Goal: Task Accomplishment & Management: Manage account settings

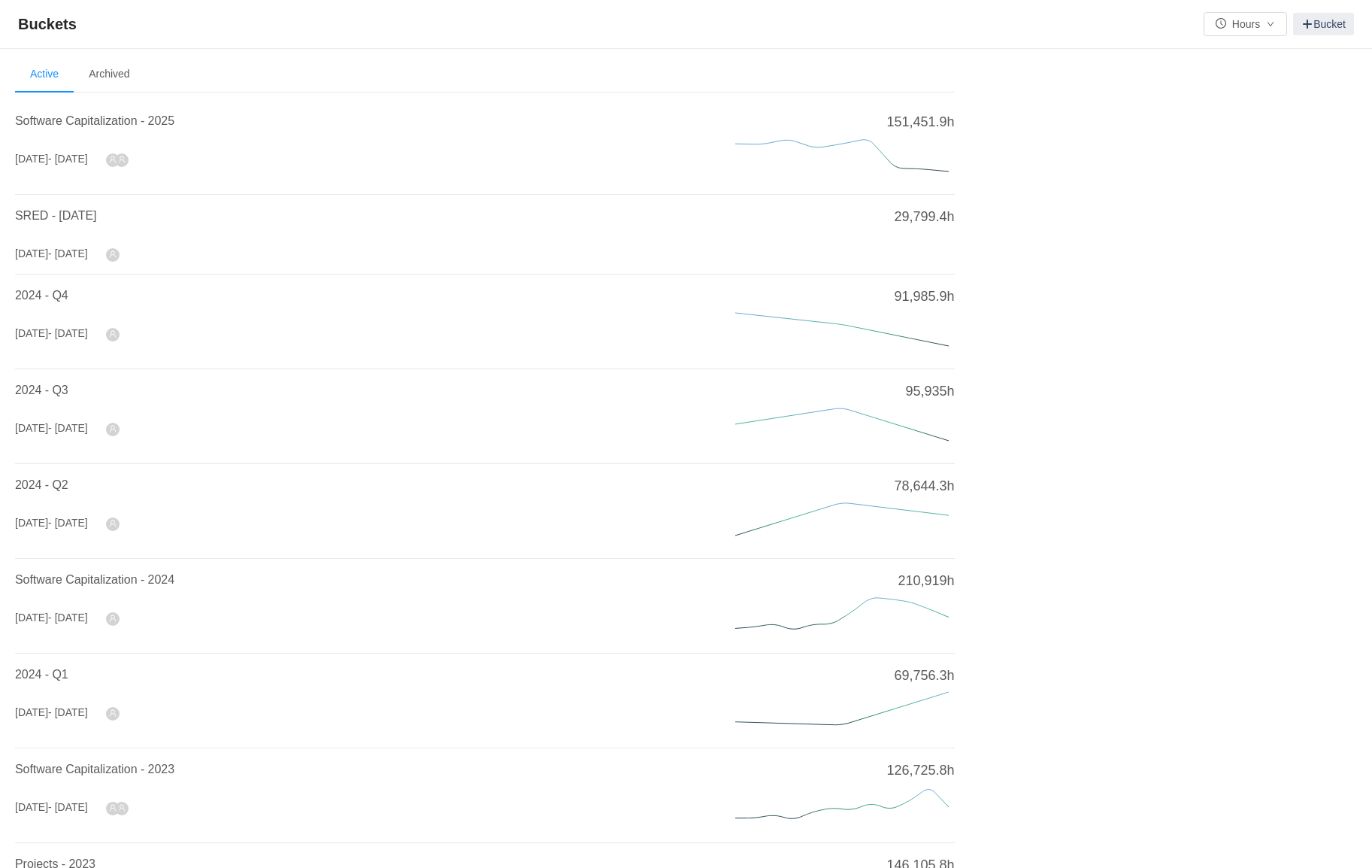
click at [166, 359] on li "2024 - Q4 Oct 2024 - Dec 2024 91,985.9h" at bounding box center [485, 322] width 940 height 95
click at [117, 160] on icon "icon: user" at bounding box center [112, 160] width 8 height 8
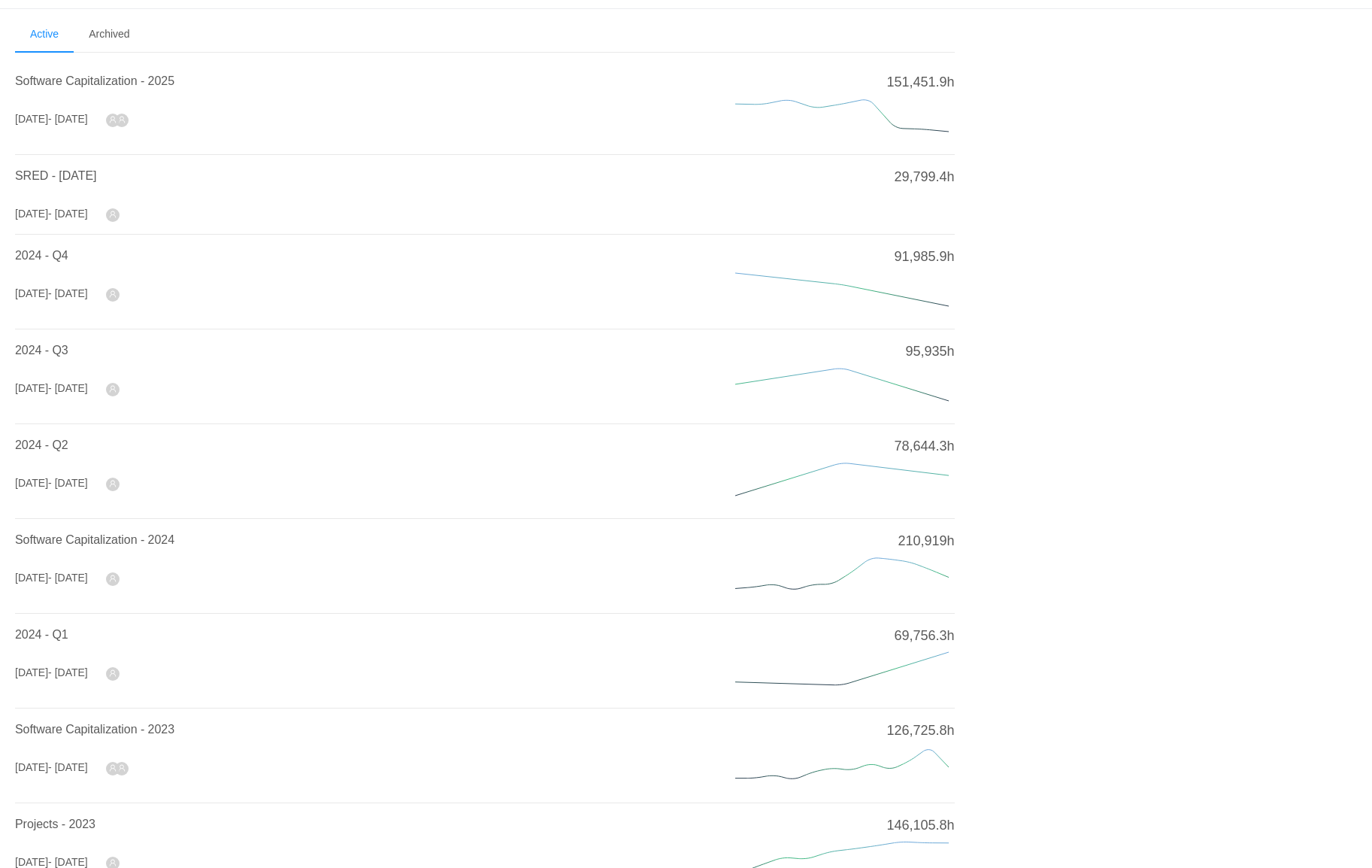
scroll to position [45, 0]
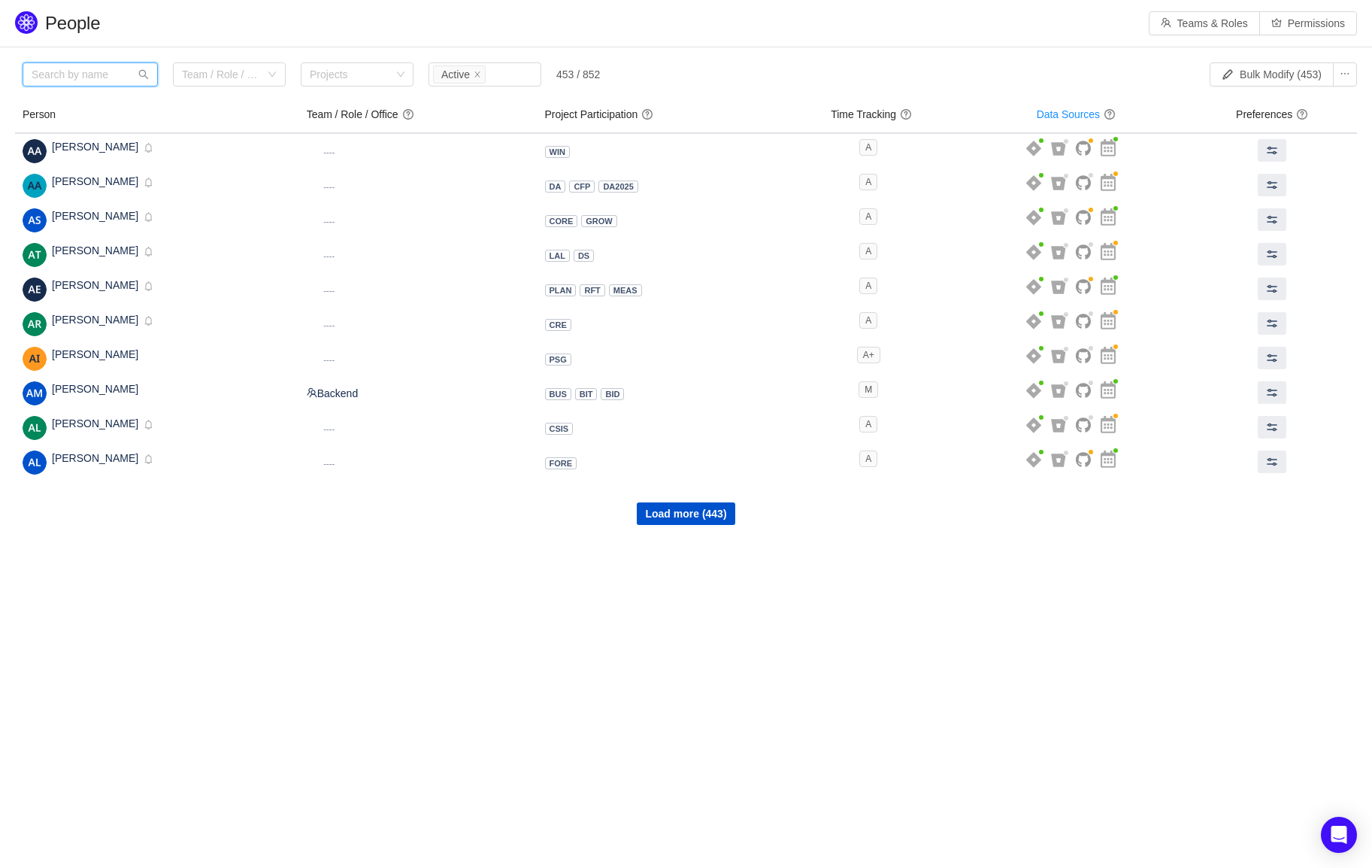
click at [75, 76] on input "text" at bounding box center [90, 74] width 135 height 24
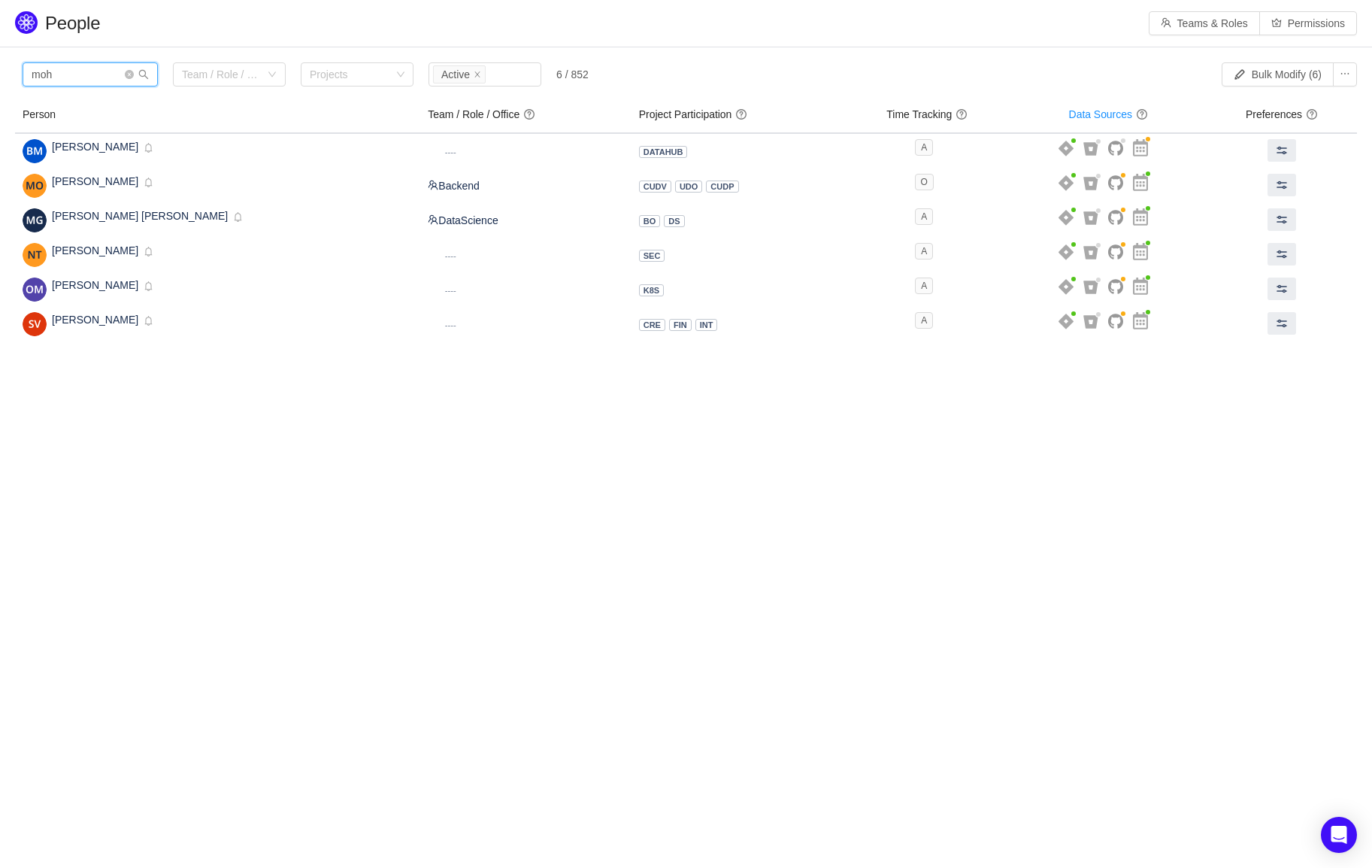
type input "moha"
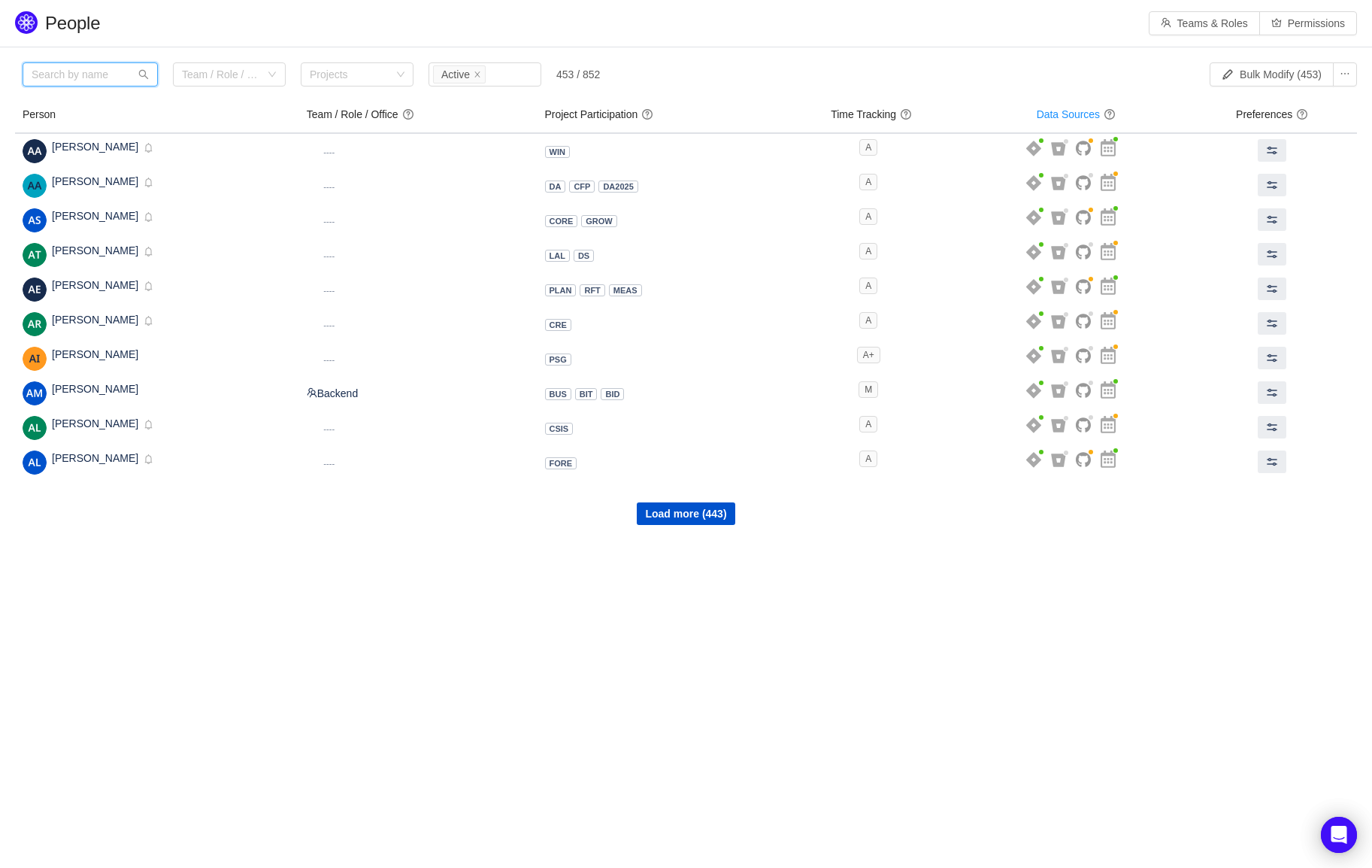
click at [82, 62] on input "text" at bounding box center [90, 74] width 135 height 24
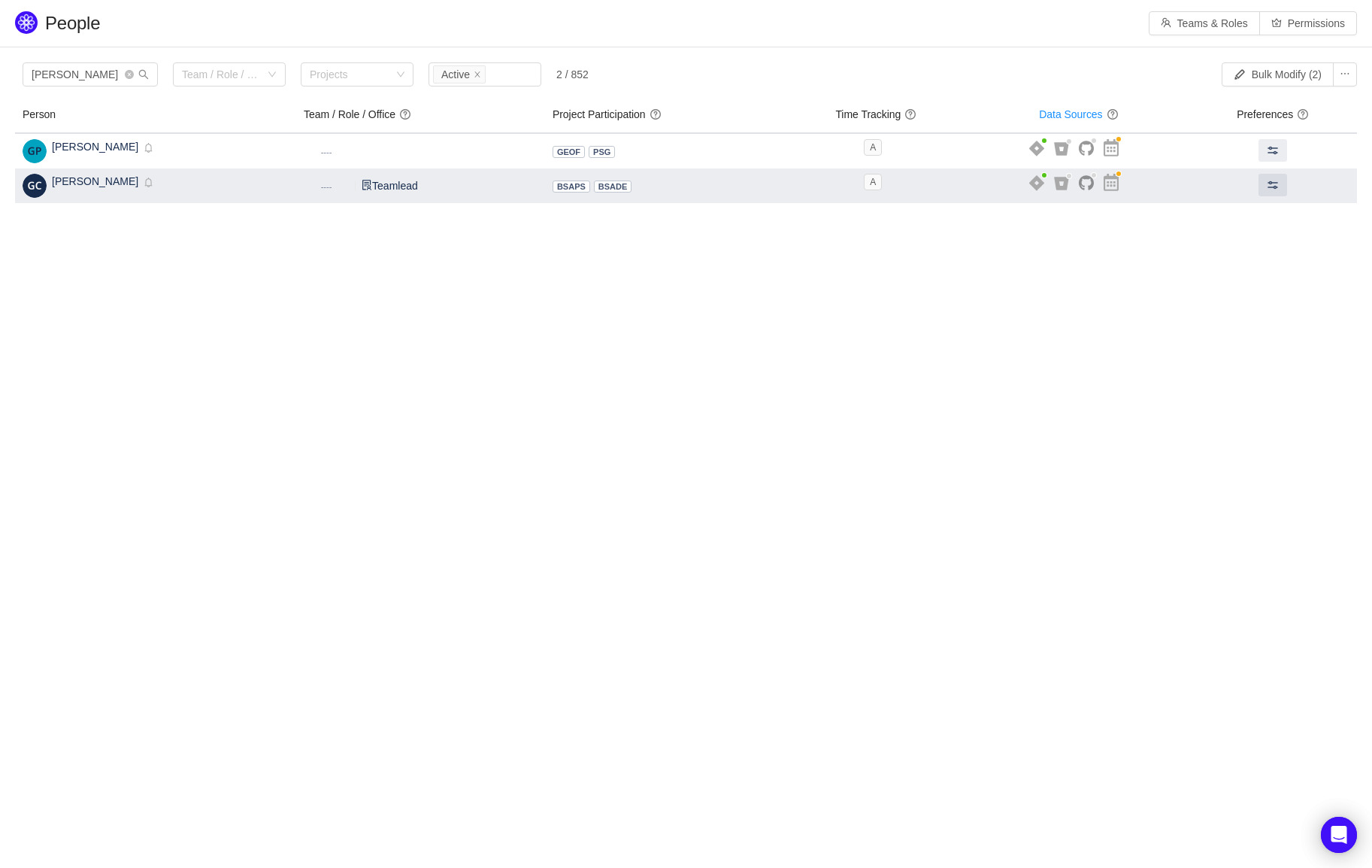
click at [143, 182] on div "Geoffry Choi Inactive Disabled" at bounding box center [156, 185] width 267 height 24
click at [1281, 176] on button at bounding box center [1273, 185] width 29 height 23
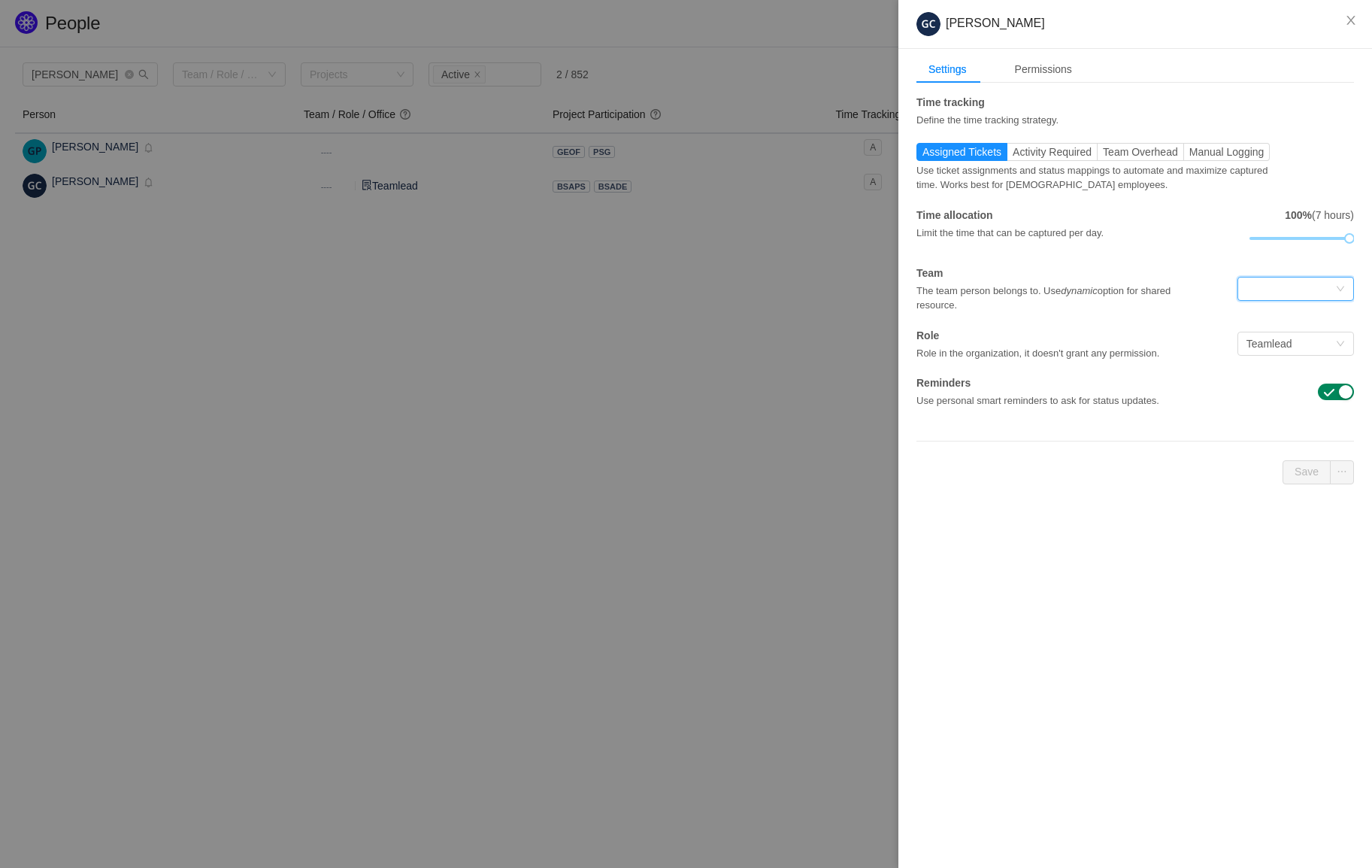
click at [1281, 288] on div at bounding box center [1290, 288] width 89 height 23
click at [1270, 317] on li "Backend" at bounding box center [1295, 318] width 117 height 24
click at [1027, 75] on div "Permissions" at bounding box center [1043, 69] width 82 height 28
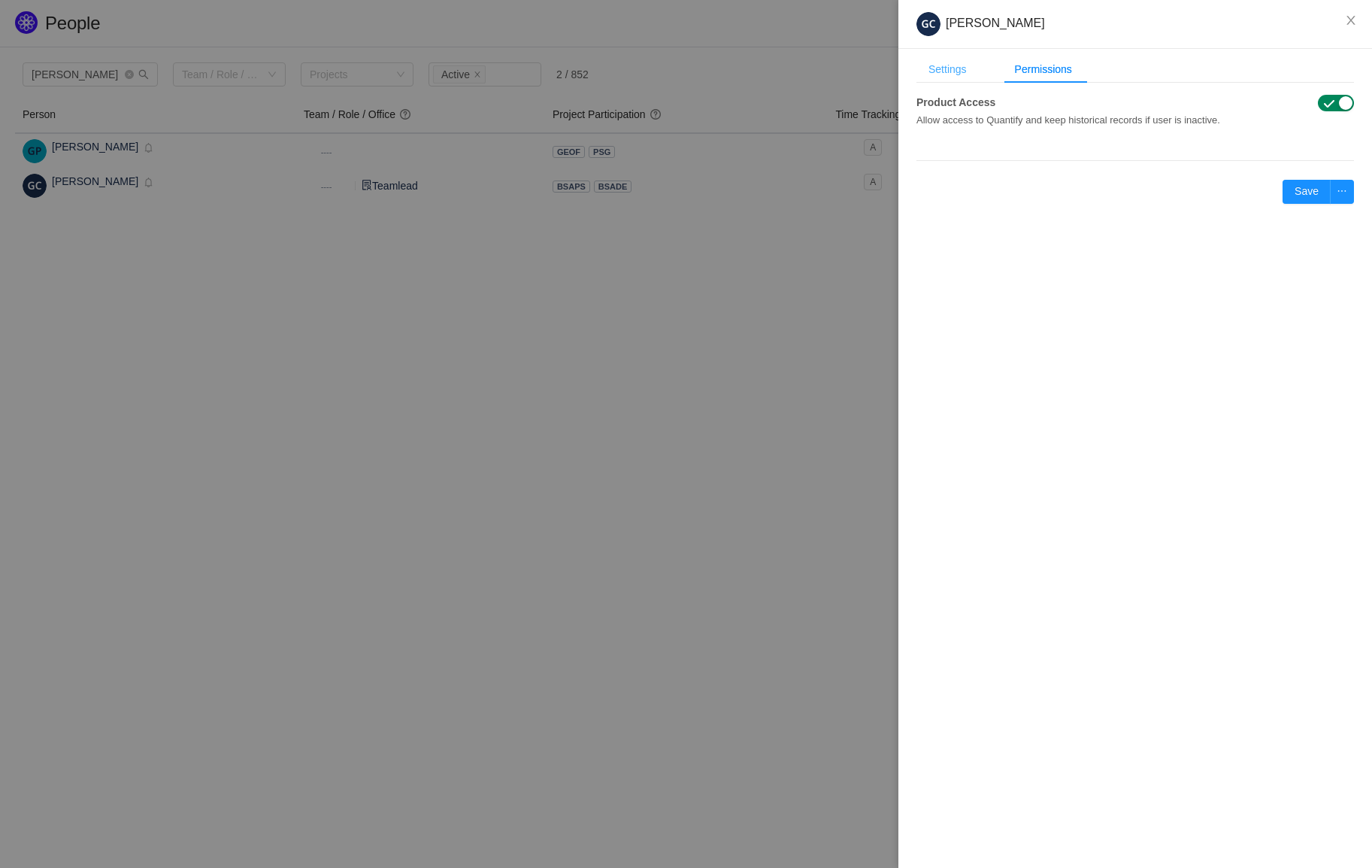
click at [961, 75] on div "Settings" at bounding box center [947, 69] width 62 height 28
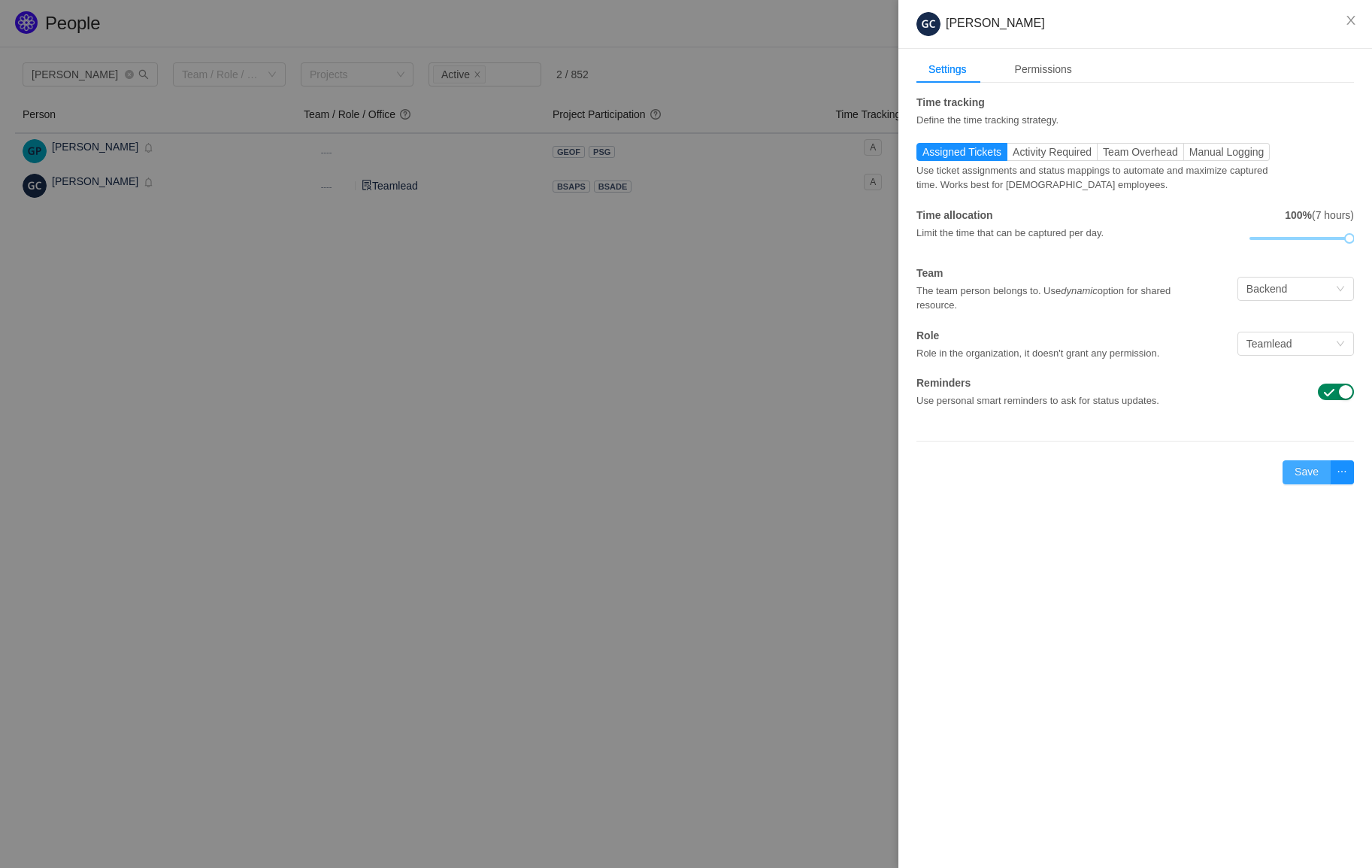
click at [1305, 472] on button "Save" at bounding box center [1306, 472] width 48 height 24
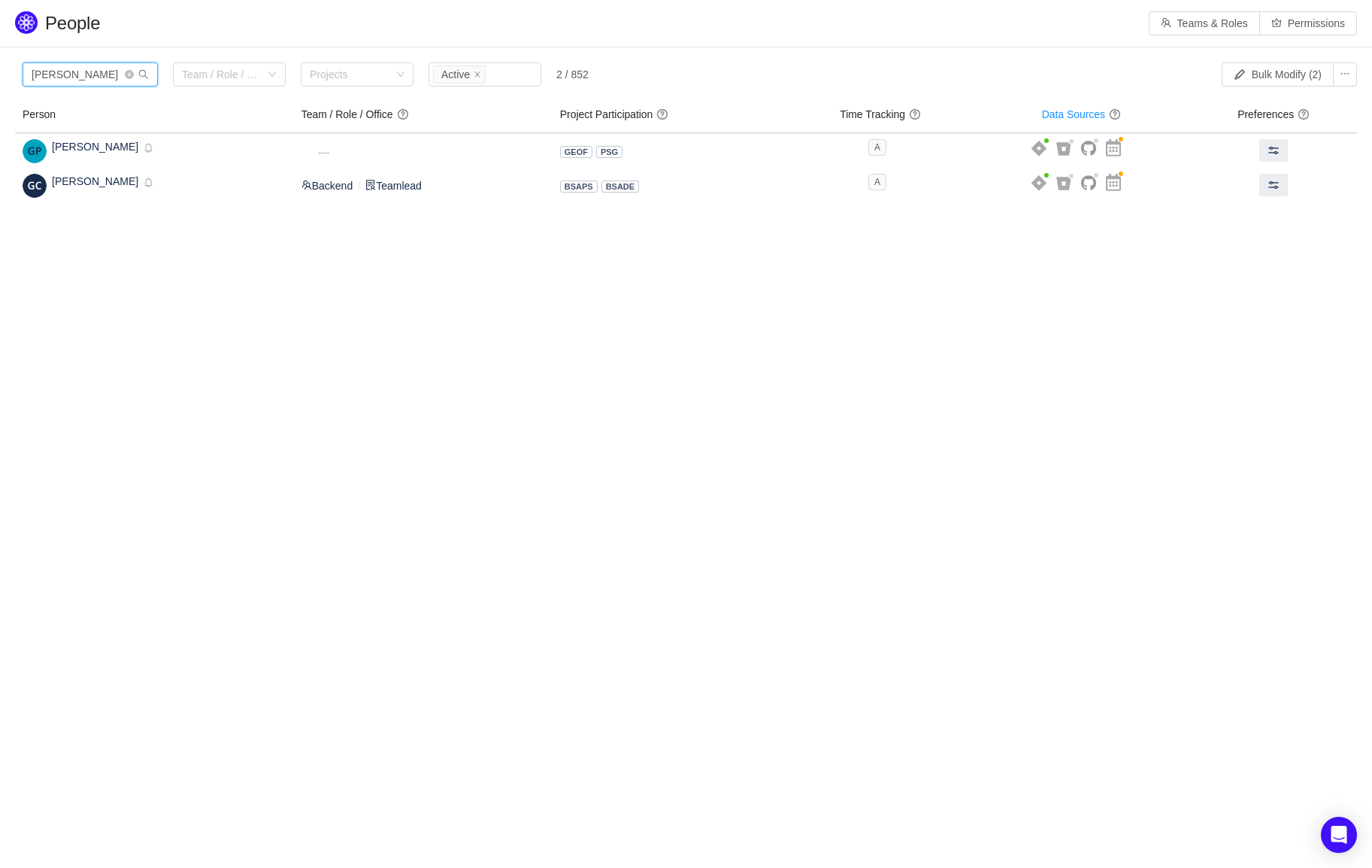
click at [64, 83] on input "Geoff" at bounding box center [90, 74] width 135 height 24
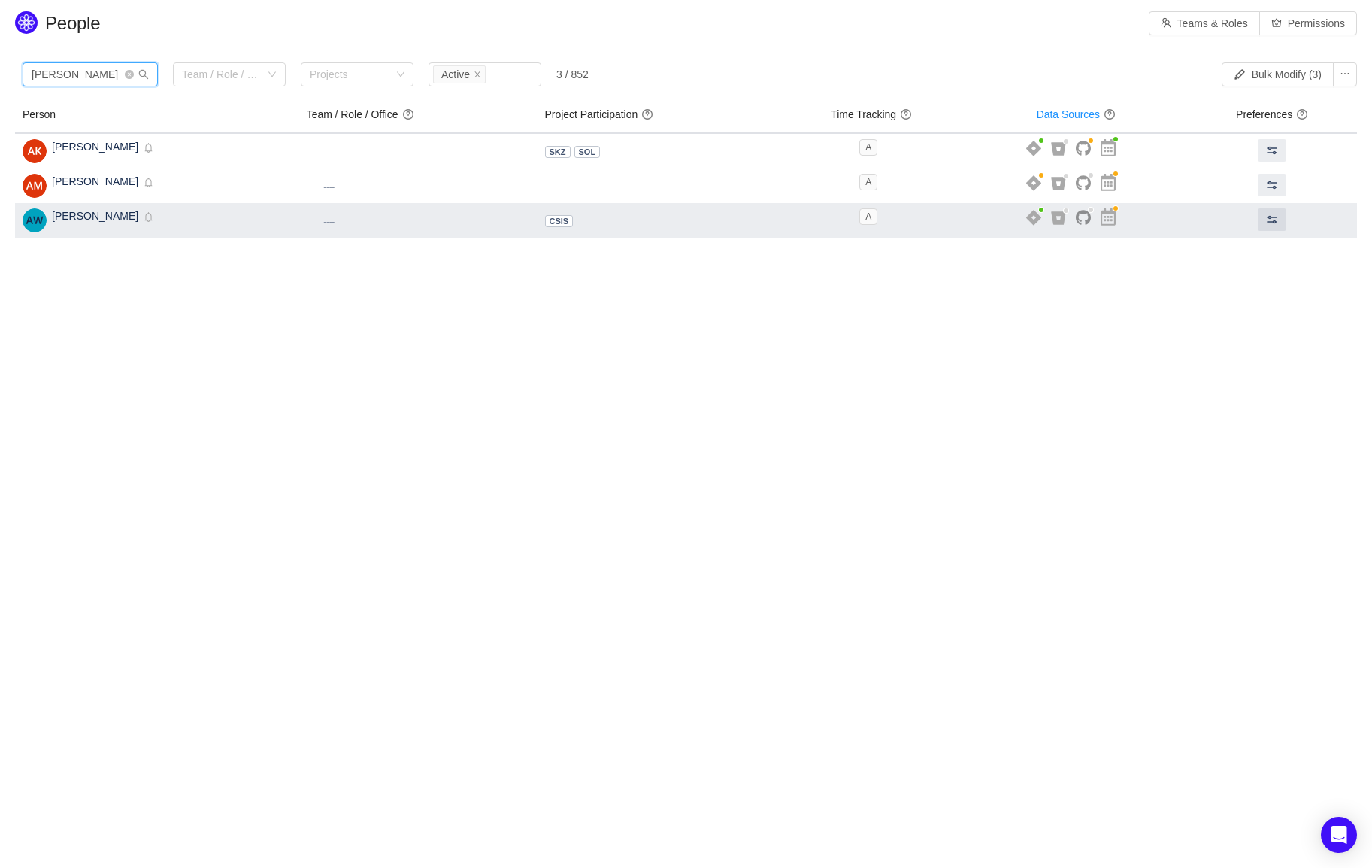
type input "[PERSON_NAME]"
click at [352, 216] on span "Dynamic ----" at bounding box center [329, 221] width 45 height 16
click at [1269, 224] on span at bounding box center [1272, 220] width 12 height 12
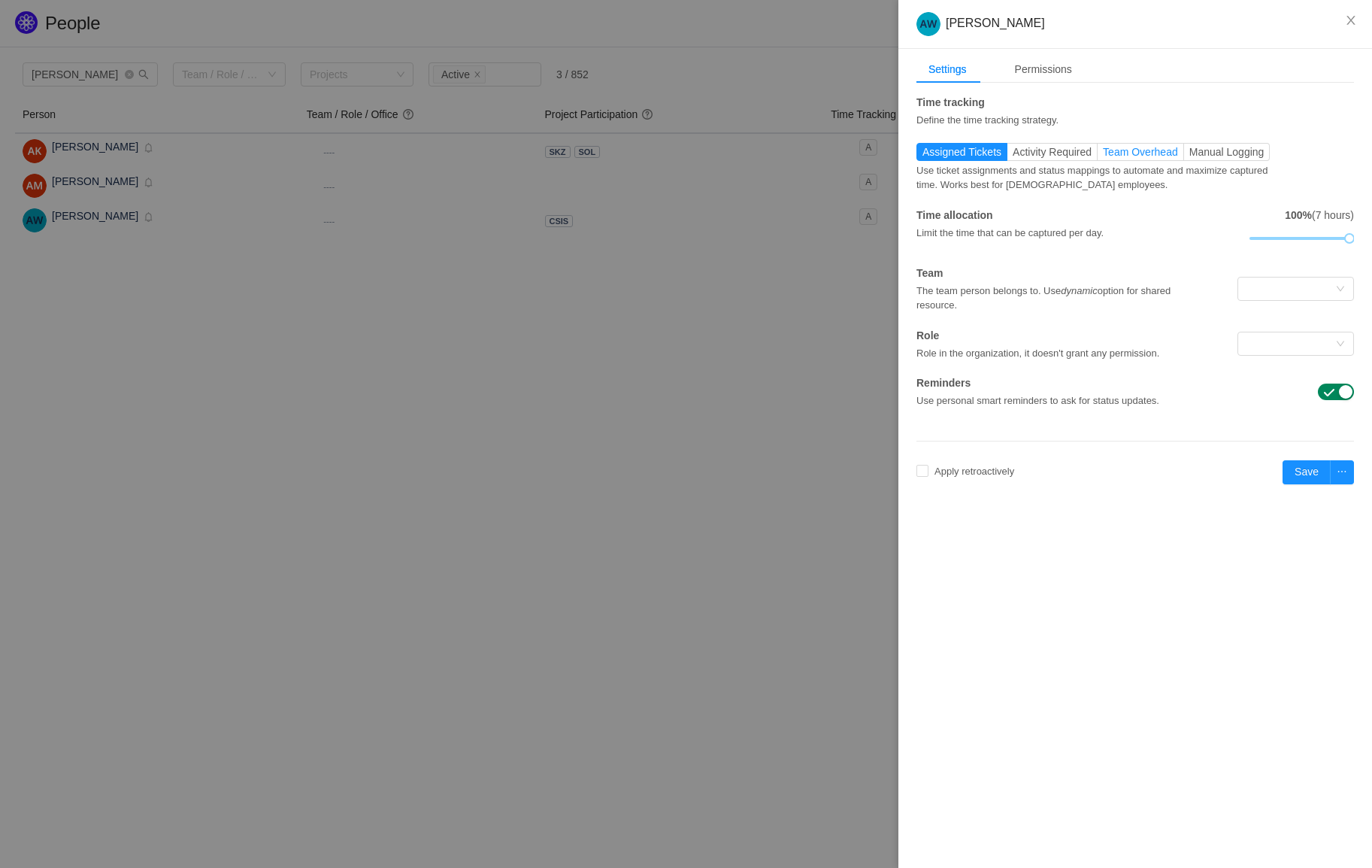
click at [1143, 148] on span "Team Overhead" at bounding box center [1141, 152] width 75 height 12
click at [1103, 156] on input "Team Overhead" at bounding box center [1103, 156] width 0 height 0
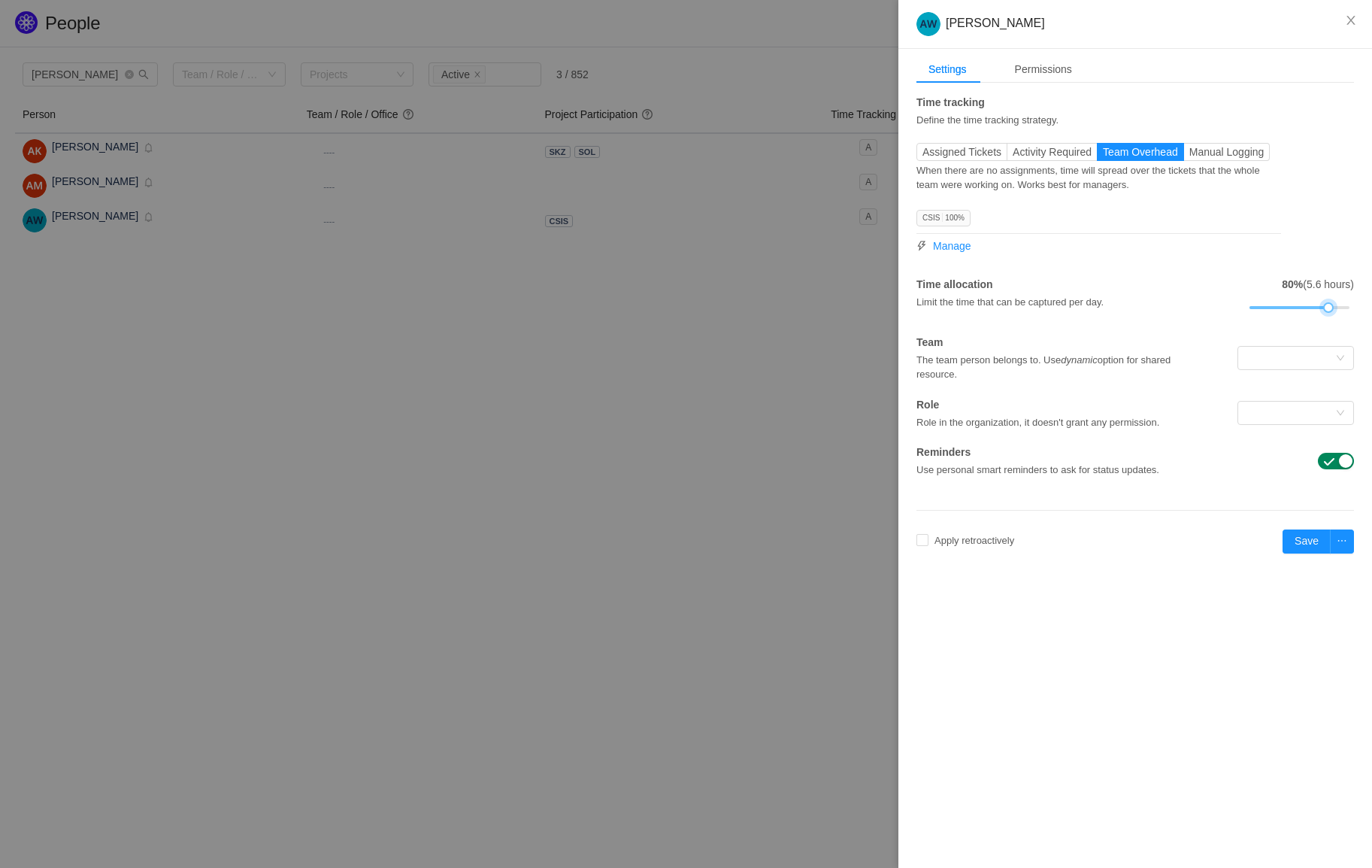
click at [1328, 308] on div at bounding box center [1299, 308] width 101 height 9
drag, startPoint x: 1328, startPoint y: 308, endPoint x: 1315, endPoint y: 311, distance: 13.3
click at [1315, 311] on div at bounding box center [1318, 308] width 11 height 11
click at [1318, 365] on div at bounding box center [1290, 358] width 89 height 23
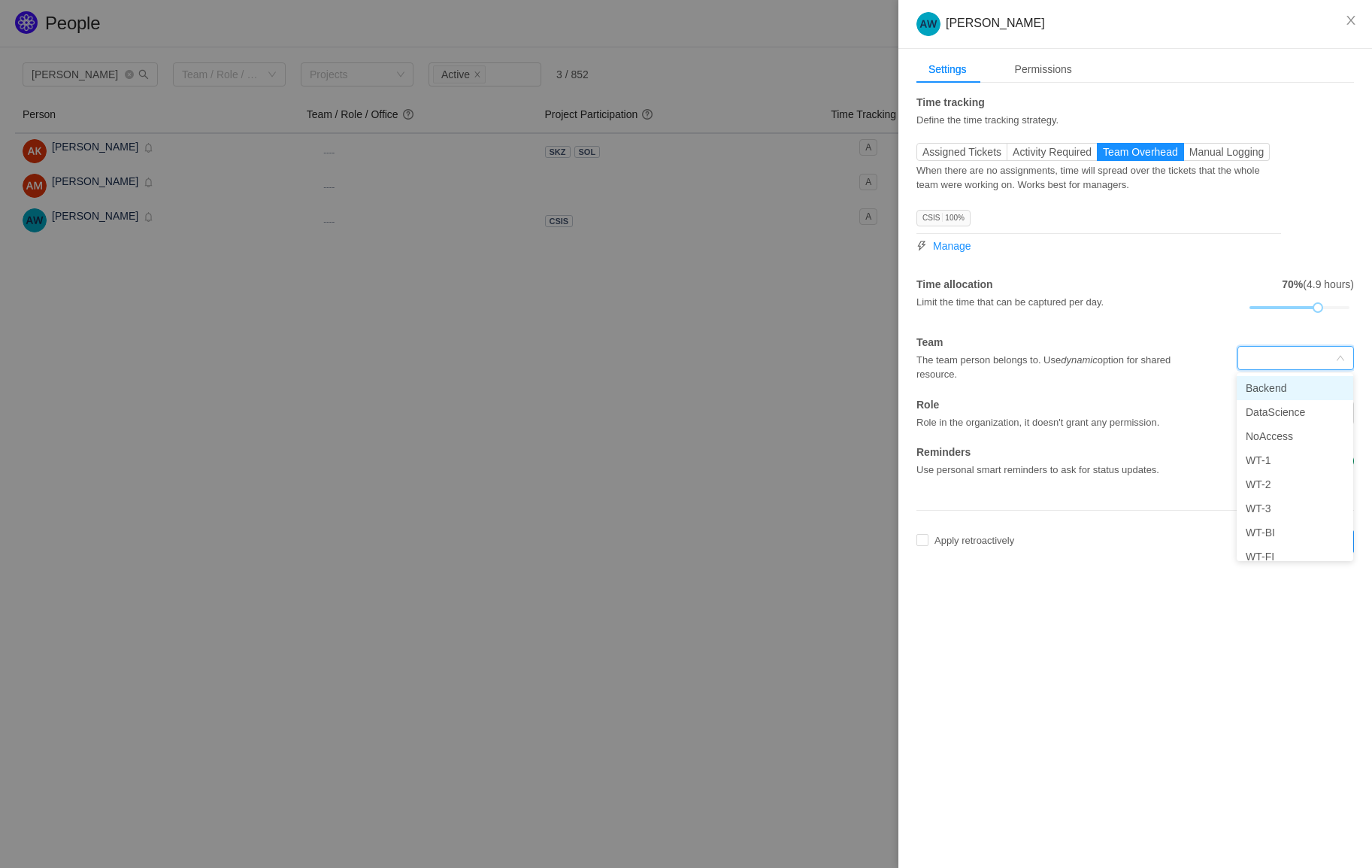
click at [1281, 392] on li "Backend" at bounding box center [1295, 388] width 117 height 24
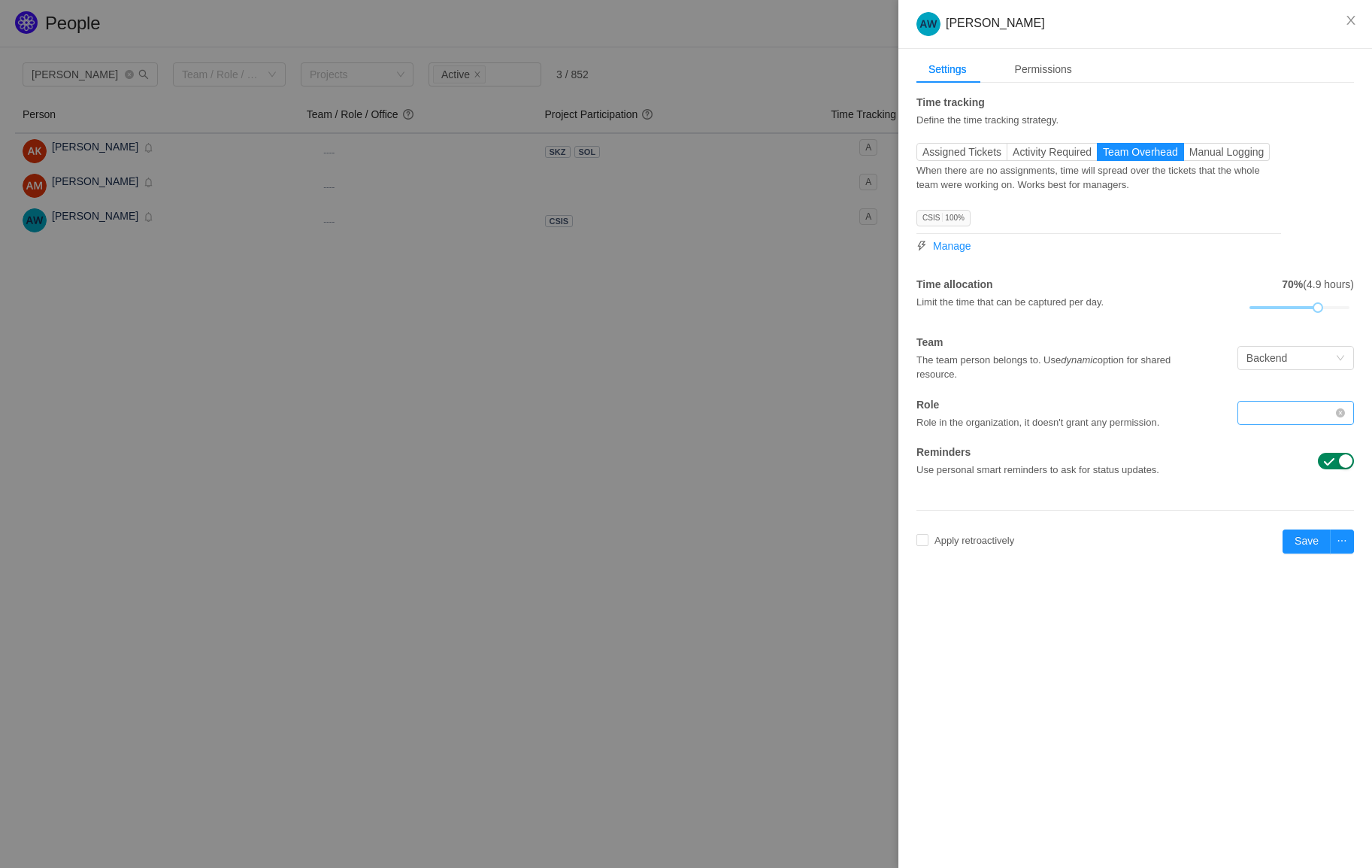
click at [1271, 421] on div at bounding box center [1290, 413] width 89 height 23
click at [1301, 532] on li "Teamlead" at bounding box center [1295, 528] width 117 height 24
click at [1304, 536] on button "Save" at bounding box center [1306, 541] width 48 height 24
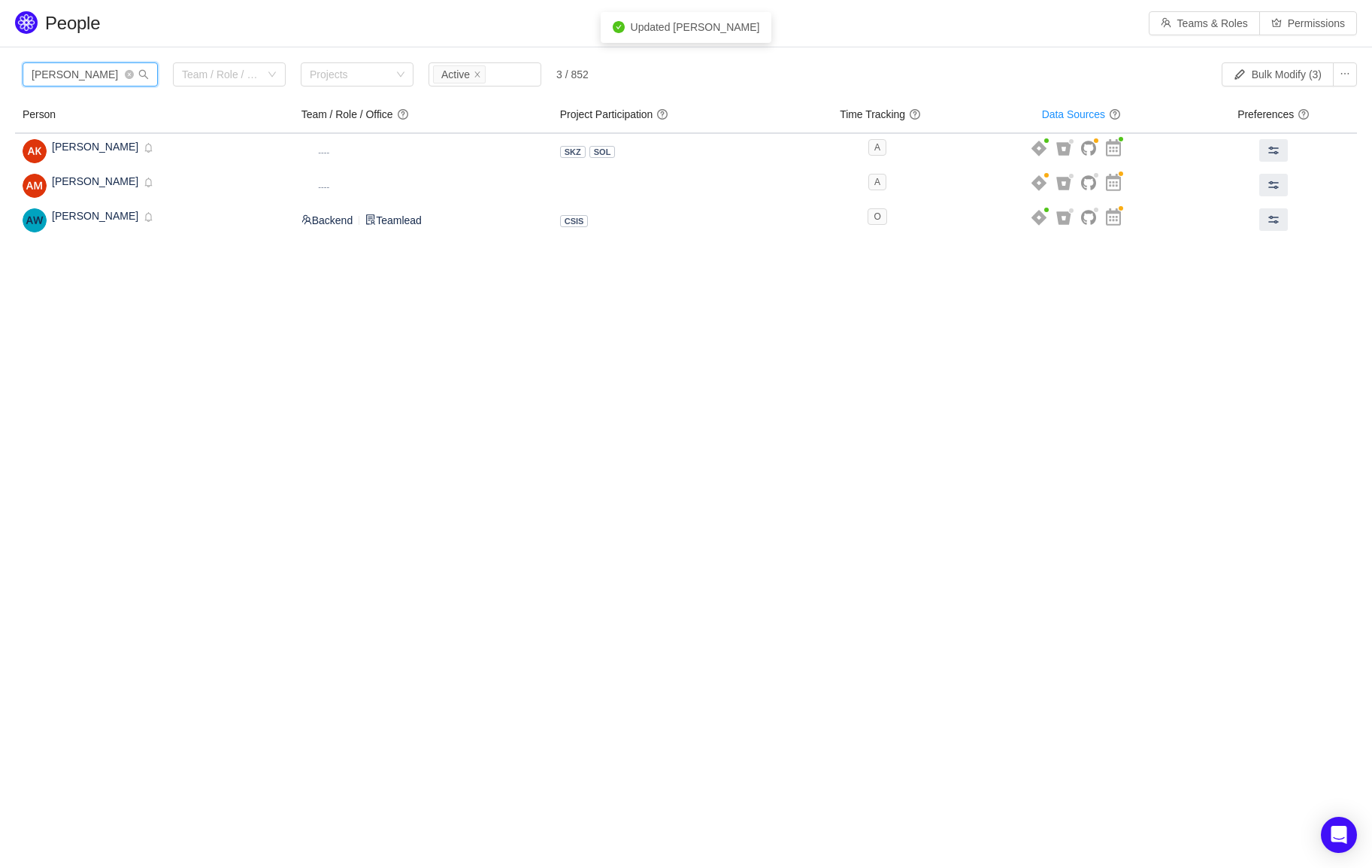
click at [71, 76] on input "andrew" at bounding box center [90, 74] width 135 height 24
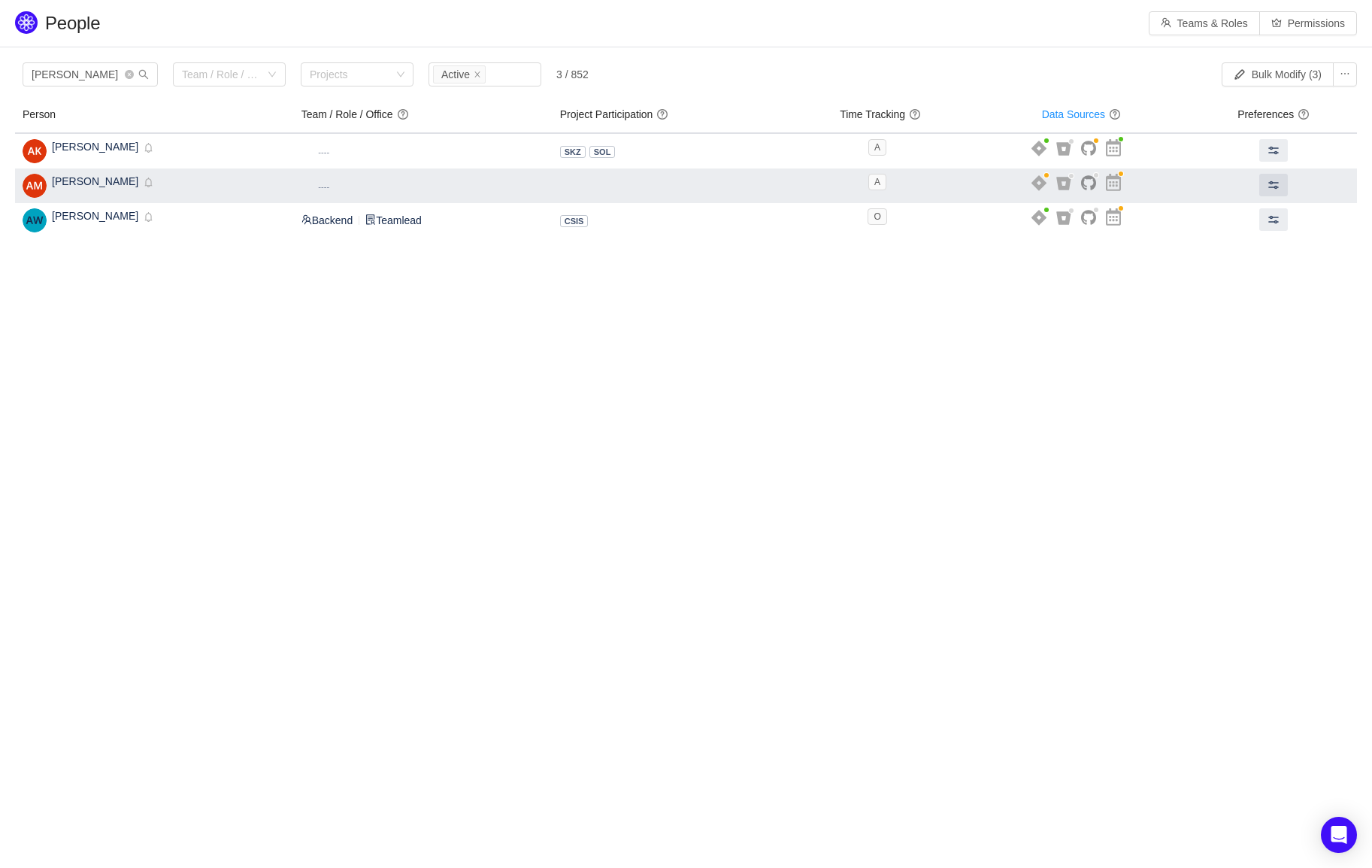
click at [111, 182] on span "Andrew Montgomery" at bounding box center [95, 181] width 87 height 12
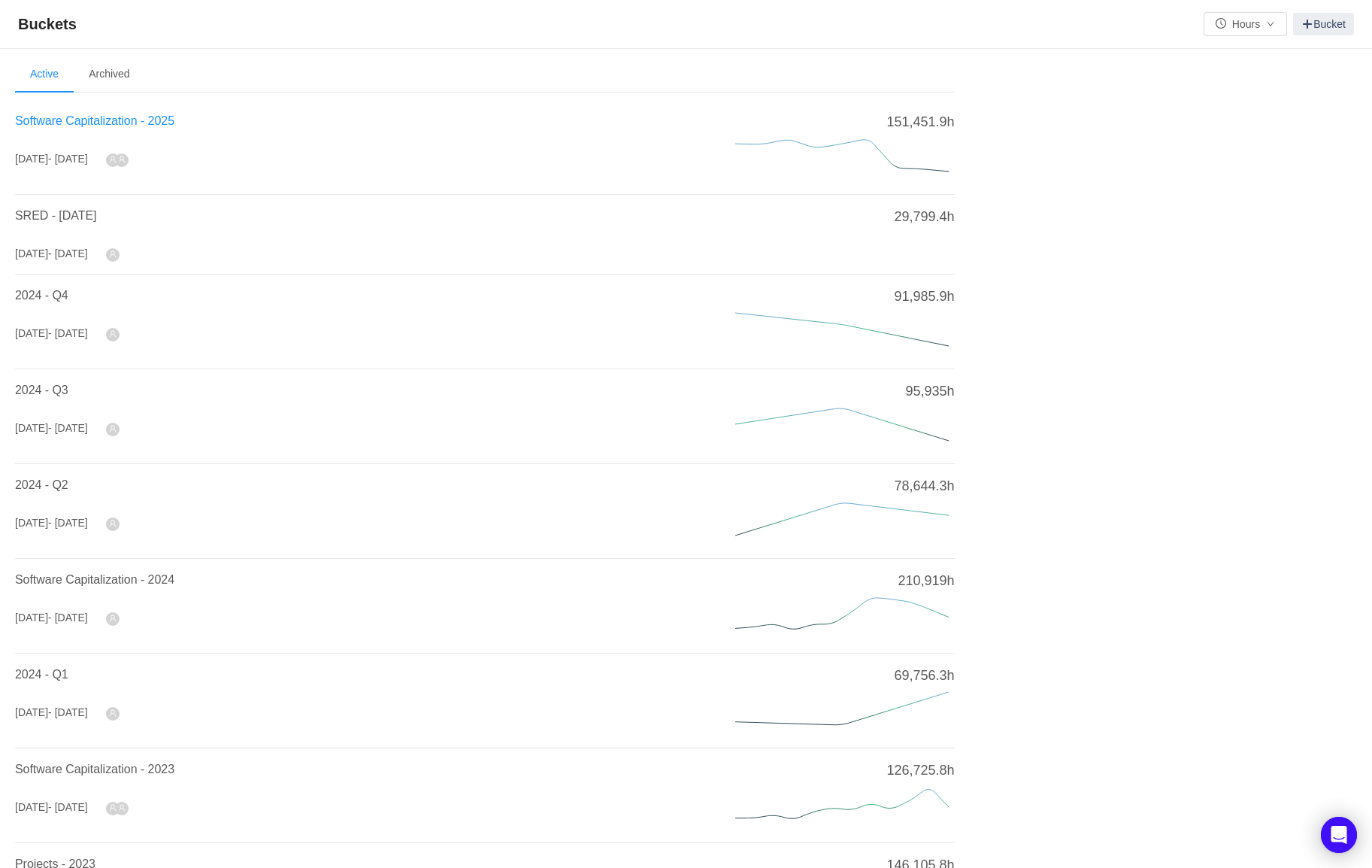
click at [133, 117] on span "Software Capitalization - 2025" at bounding box center [95, 120] width 160 height 13
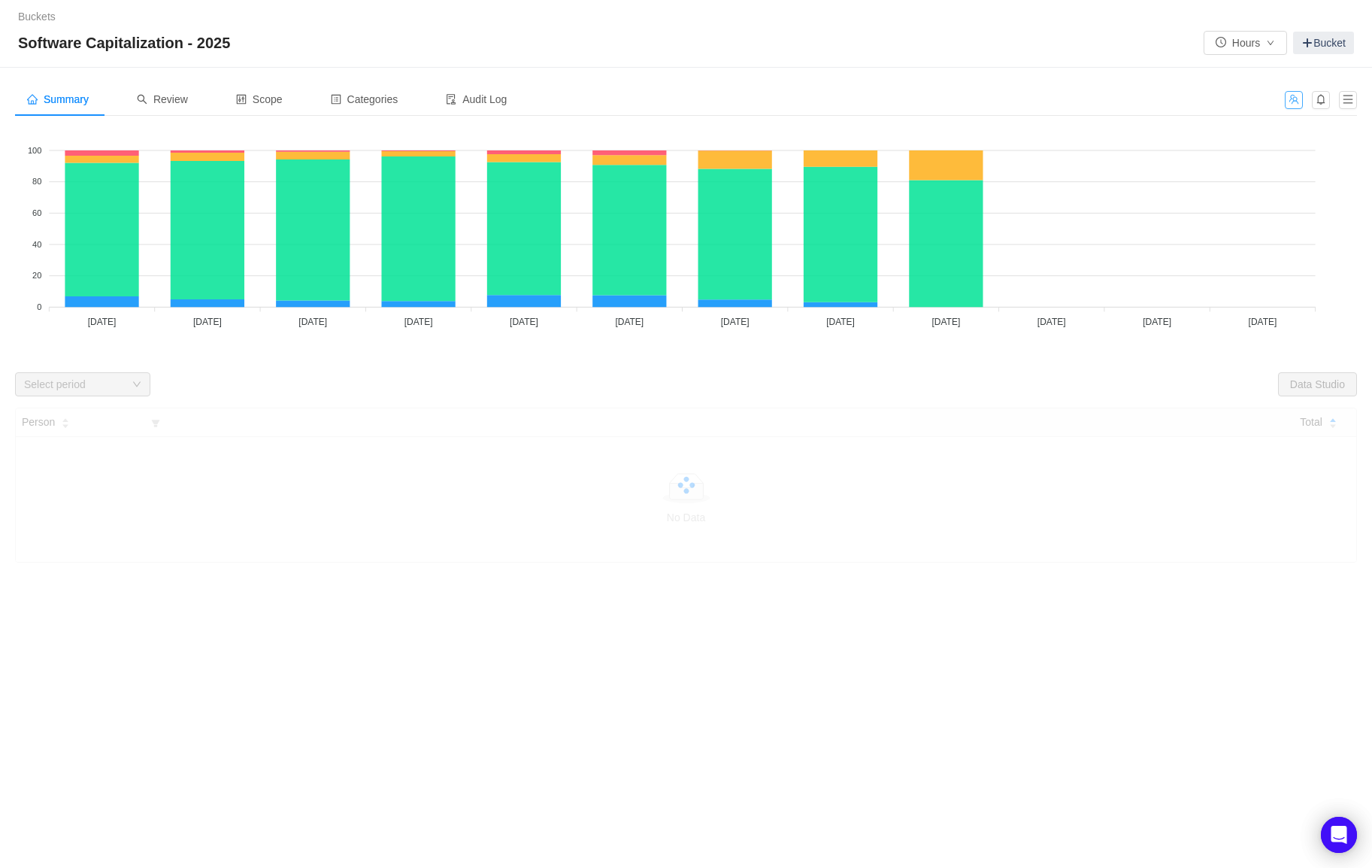
click at [1297, 102] on button "button" at bounding box center [1294, 100] width 18 height 18
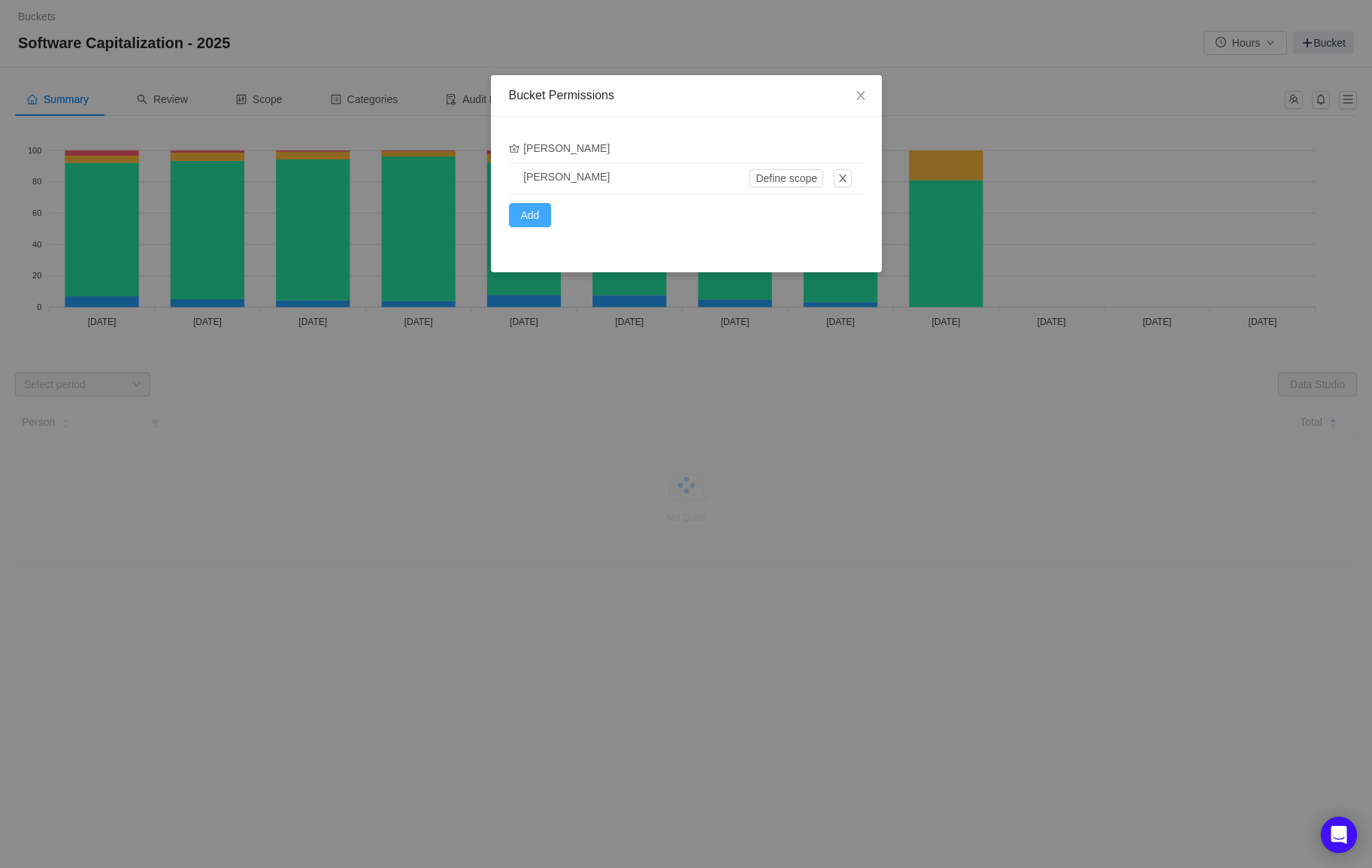
click at [542, 209] on button "Add" at bounding box center [530, 215] width 43 height 24
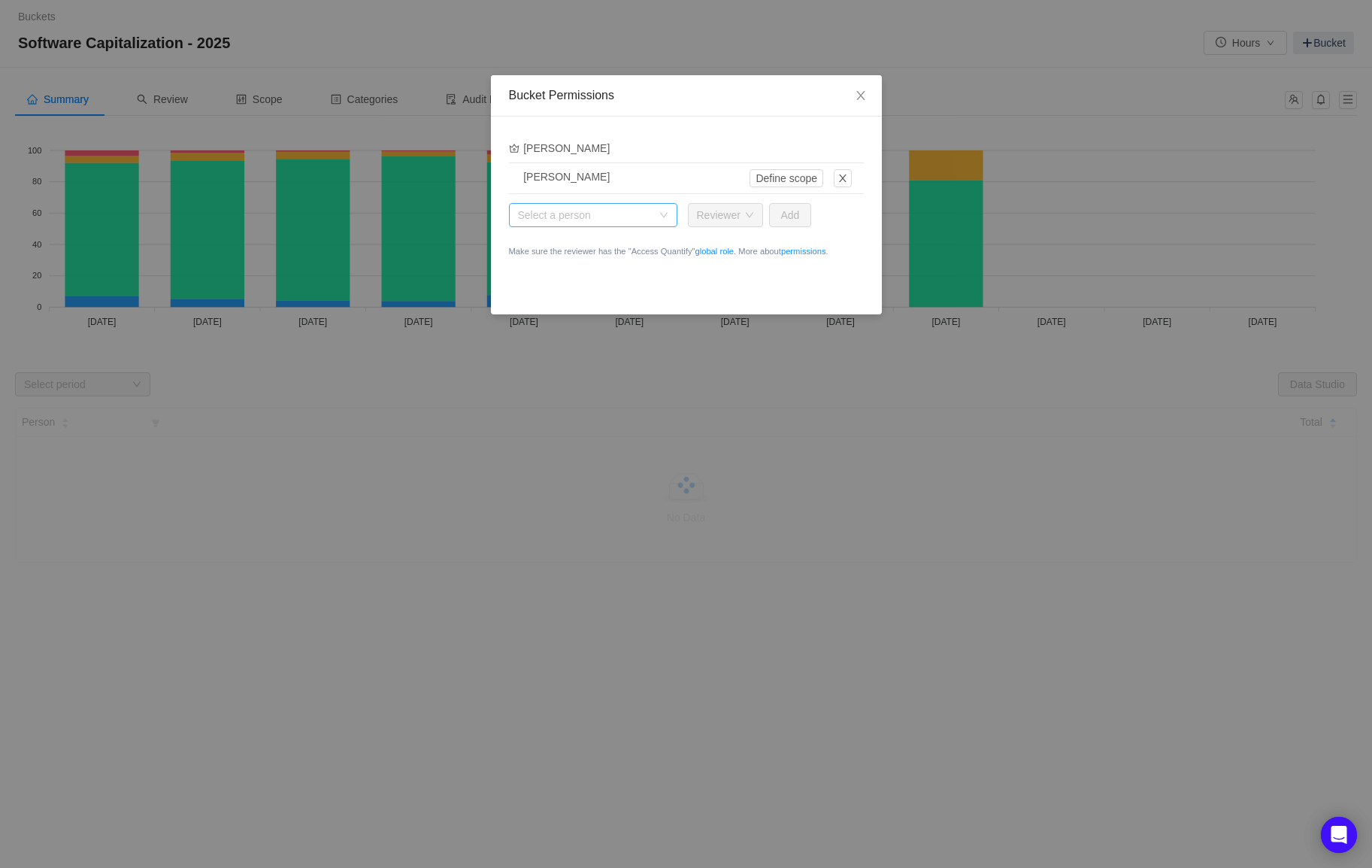
click at [598, 216] on div "Select a person" at bounding box center [585, 215] width 134 height 15
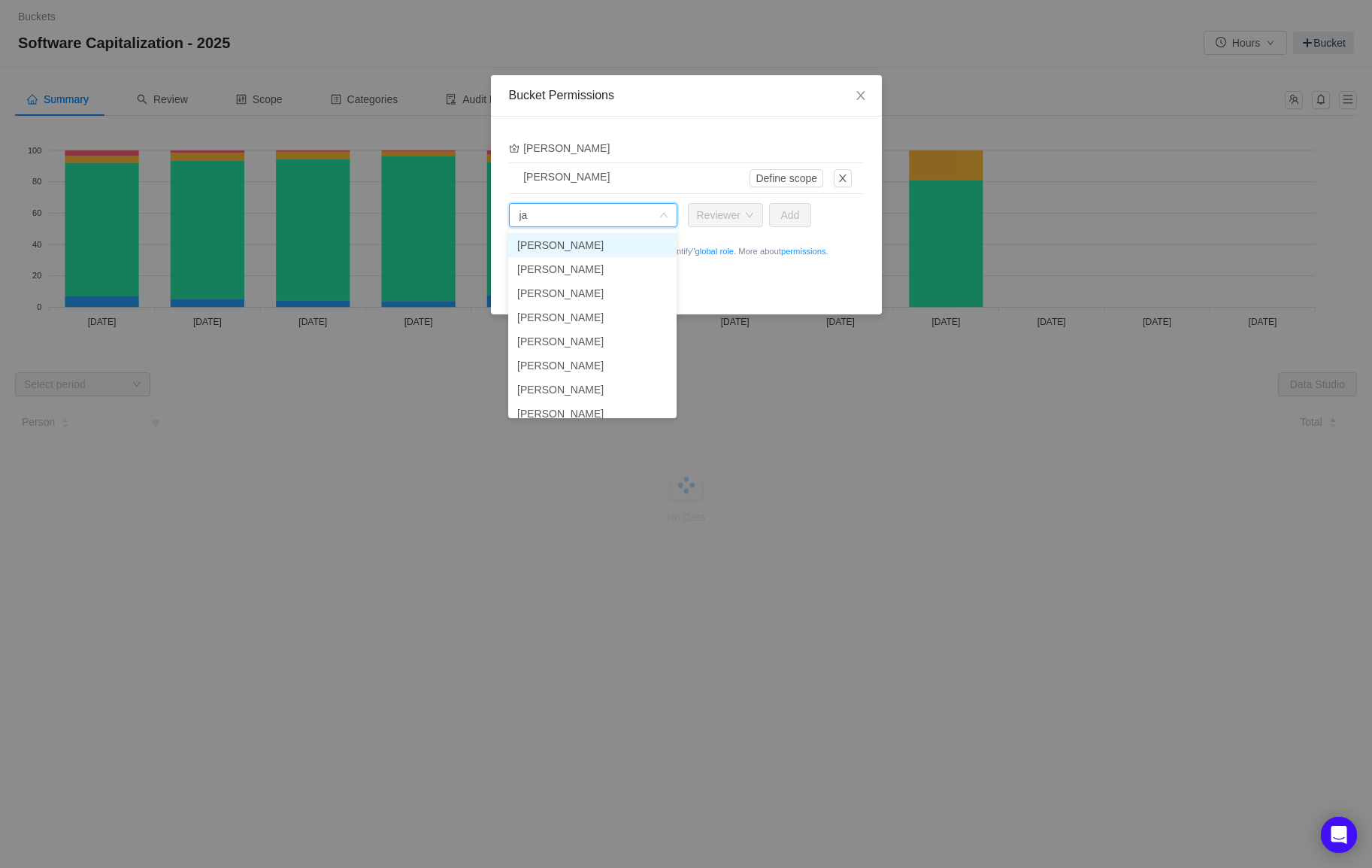
type input "j"
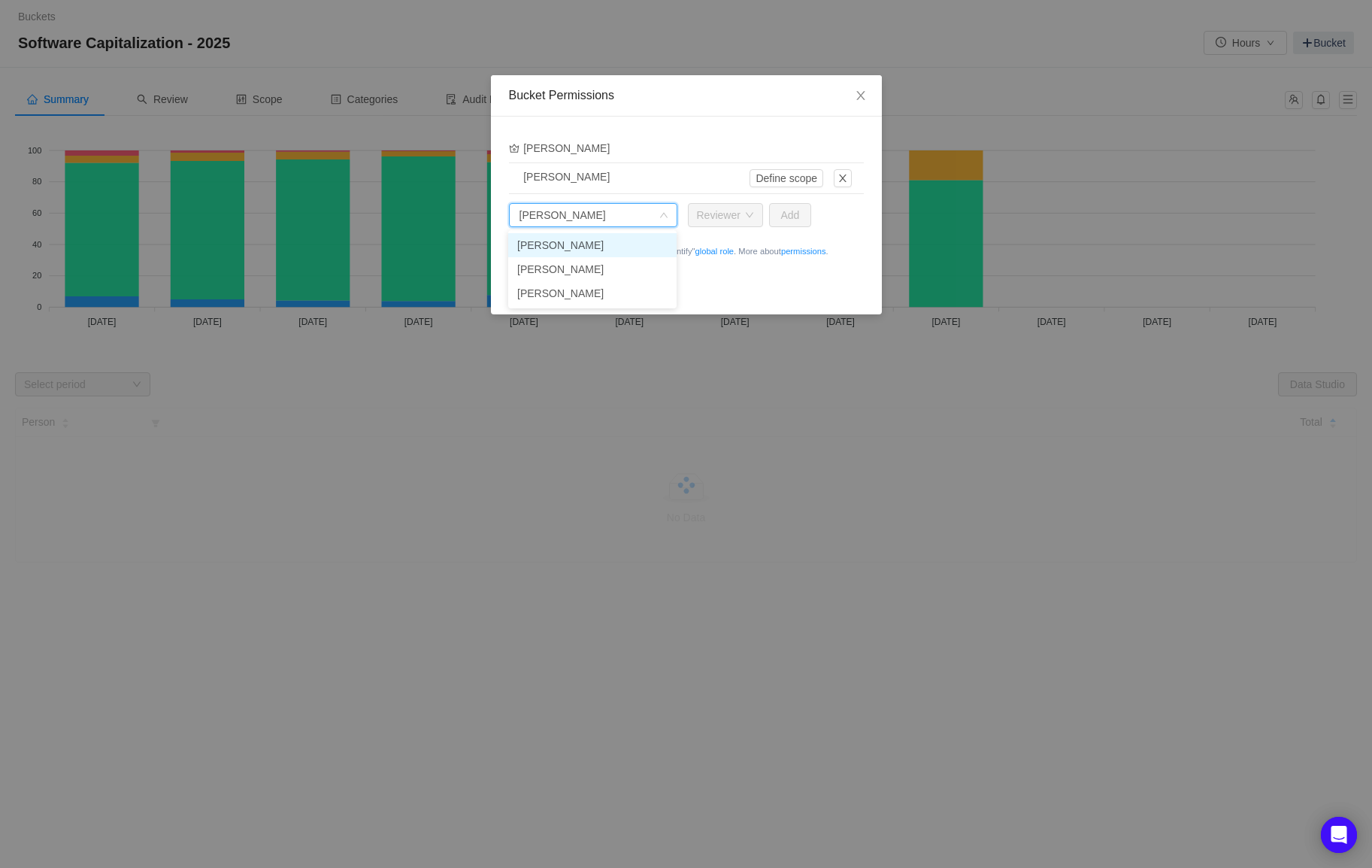
type input "andrew whi"
click at [703, 216] on div "Reviewer" at bounding box center [719, 215] width 44 height 23
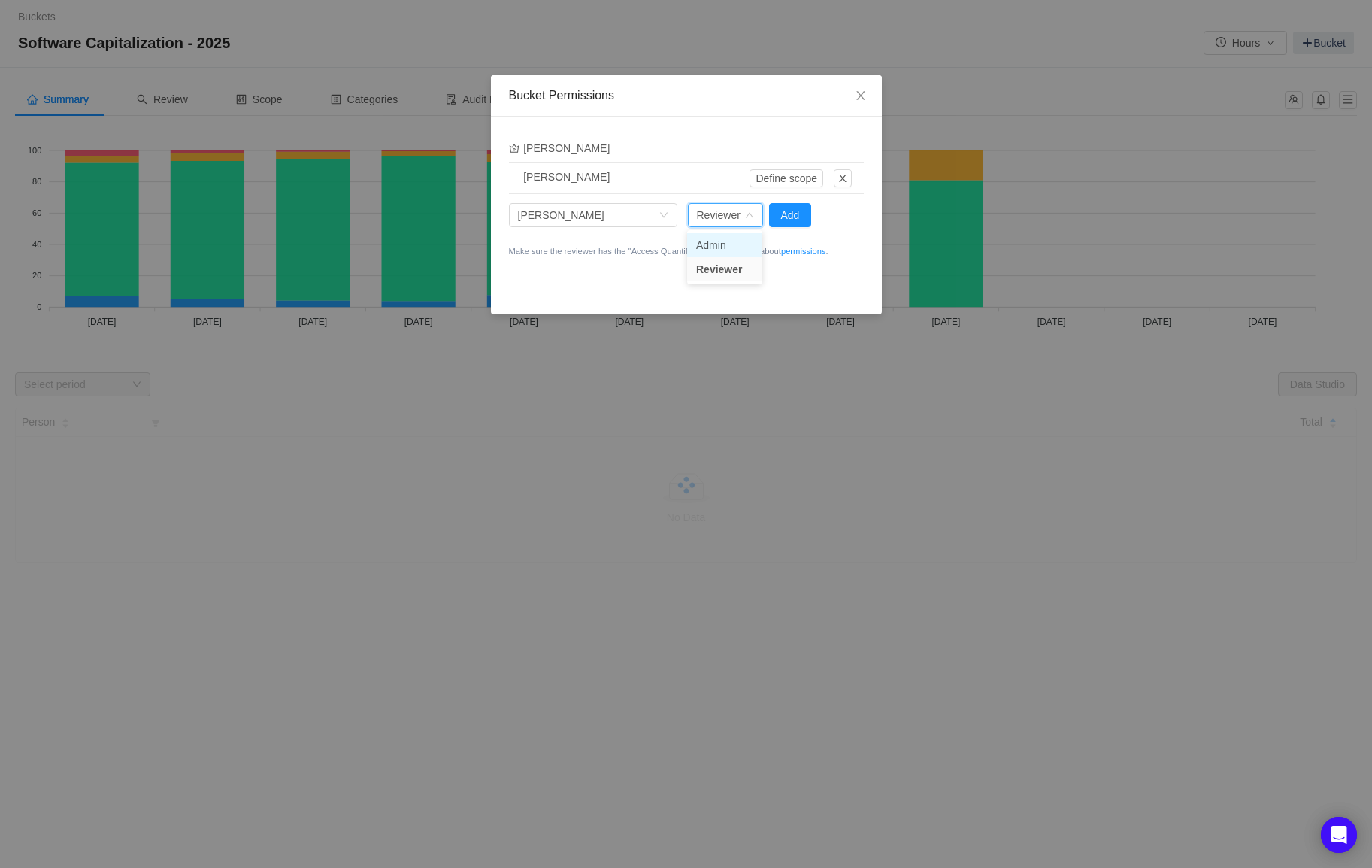
click at [721, 238] on li "Admin" at bounding box center [725, 245] width 75 height 24
click at [789, 220] on button "Add" at bounding box center [790, 215] width 43 height 24
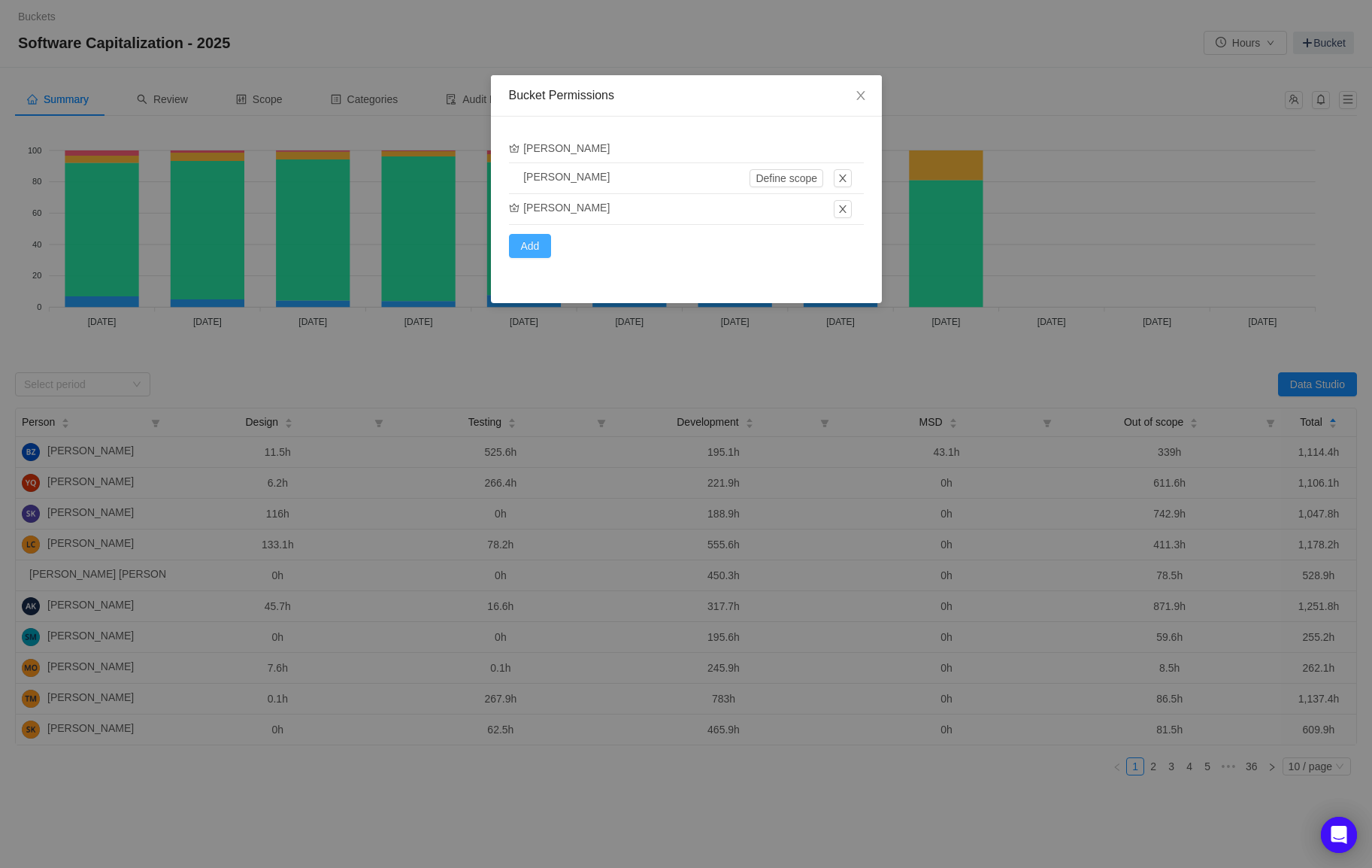
click at [537, 240] on button "Add" at bounding box center [530, 245] width 43 height 24
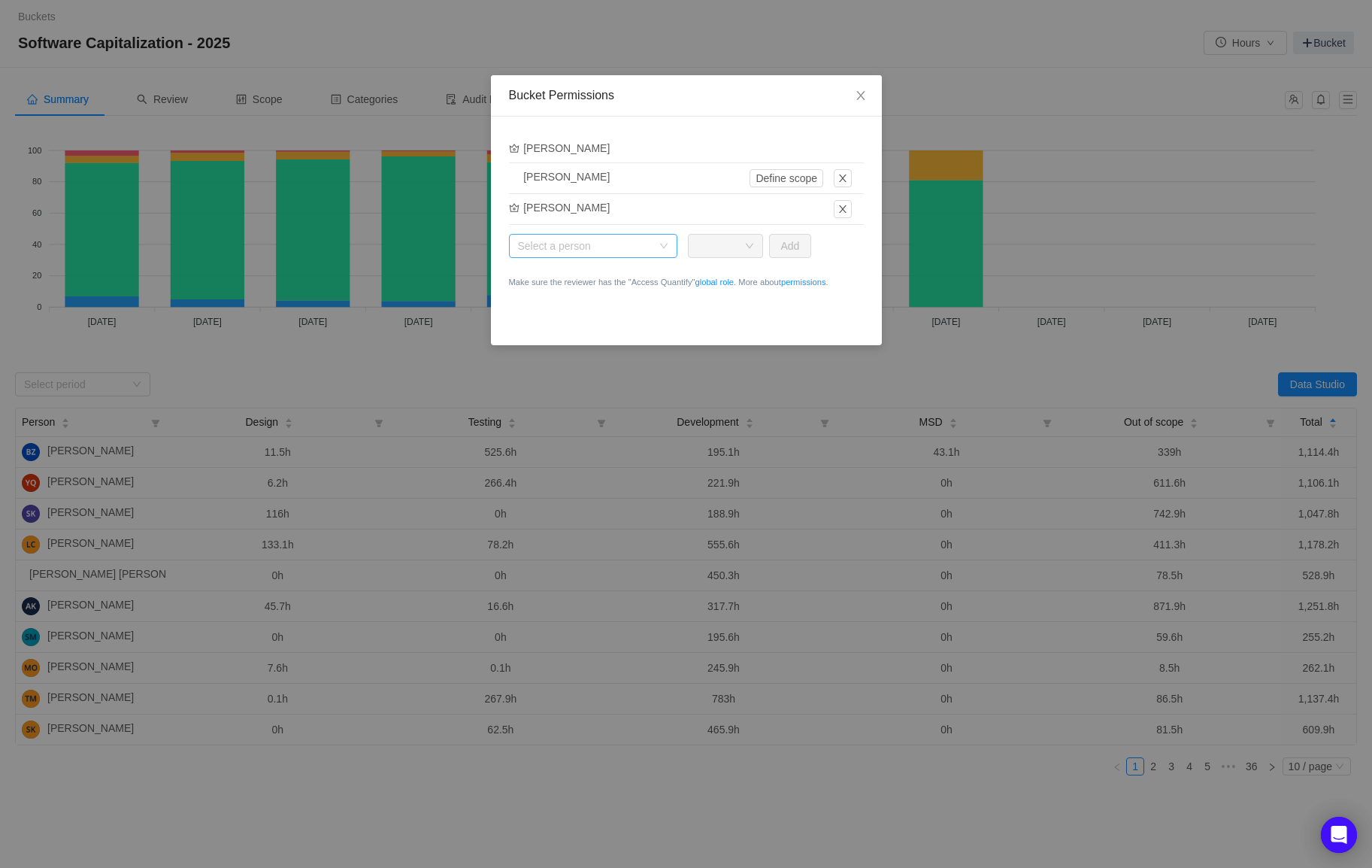
click at [563, 245] on div "Select a person" at bounding box center [585, 245] width 134 height 15
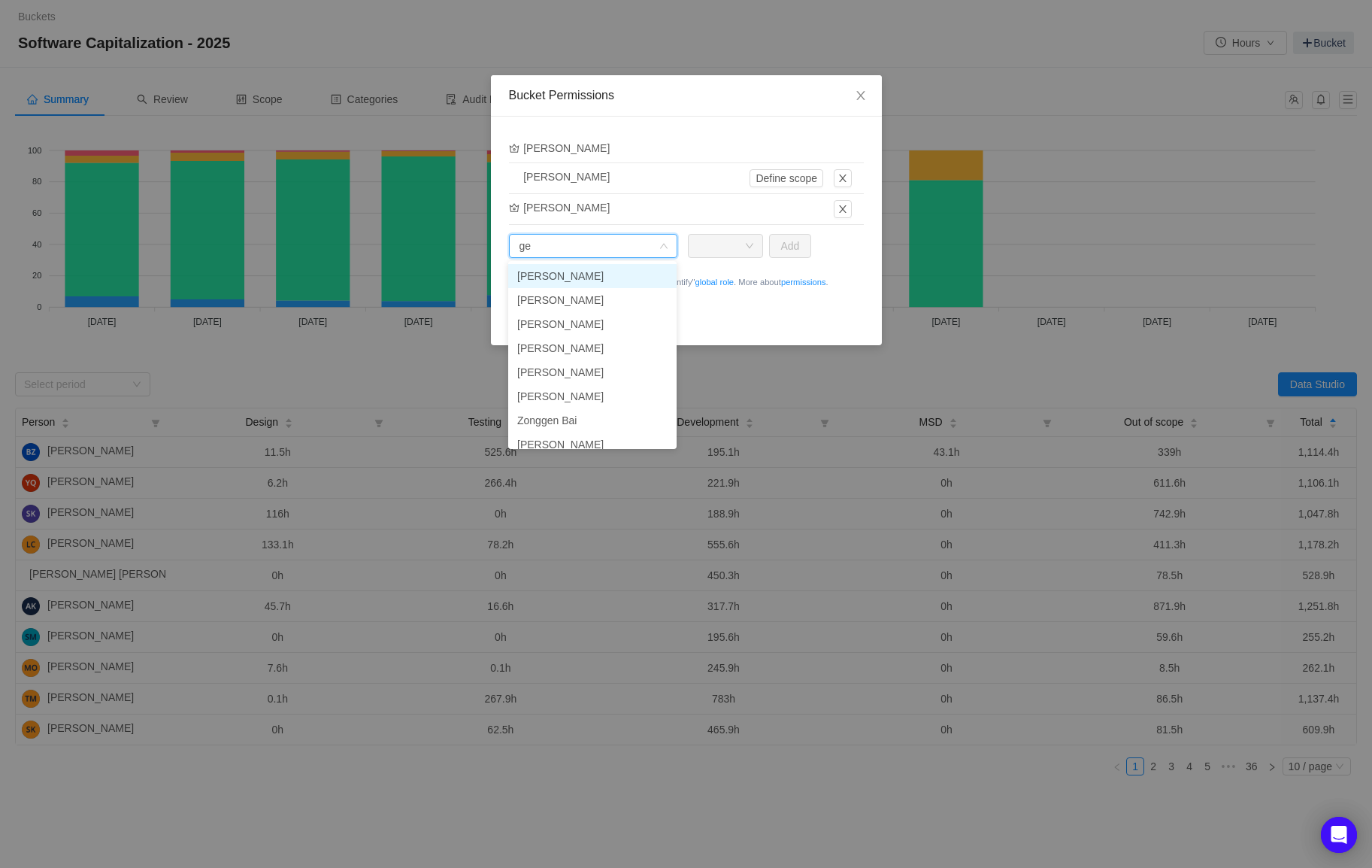
type input "geo"
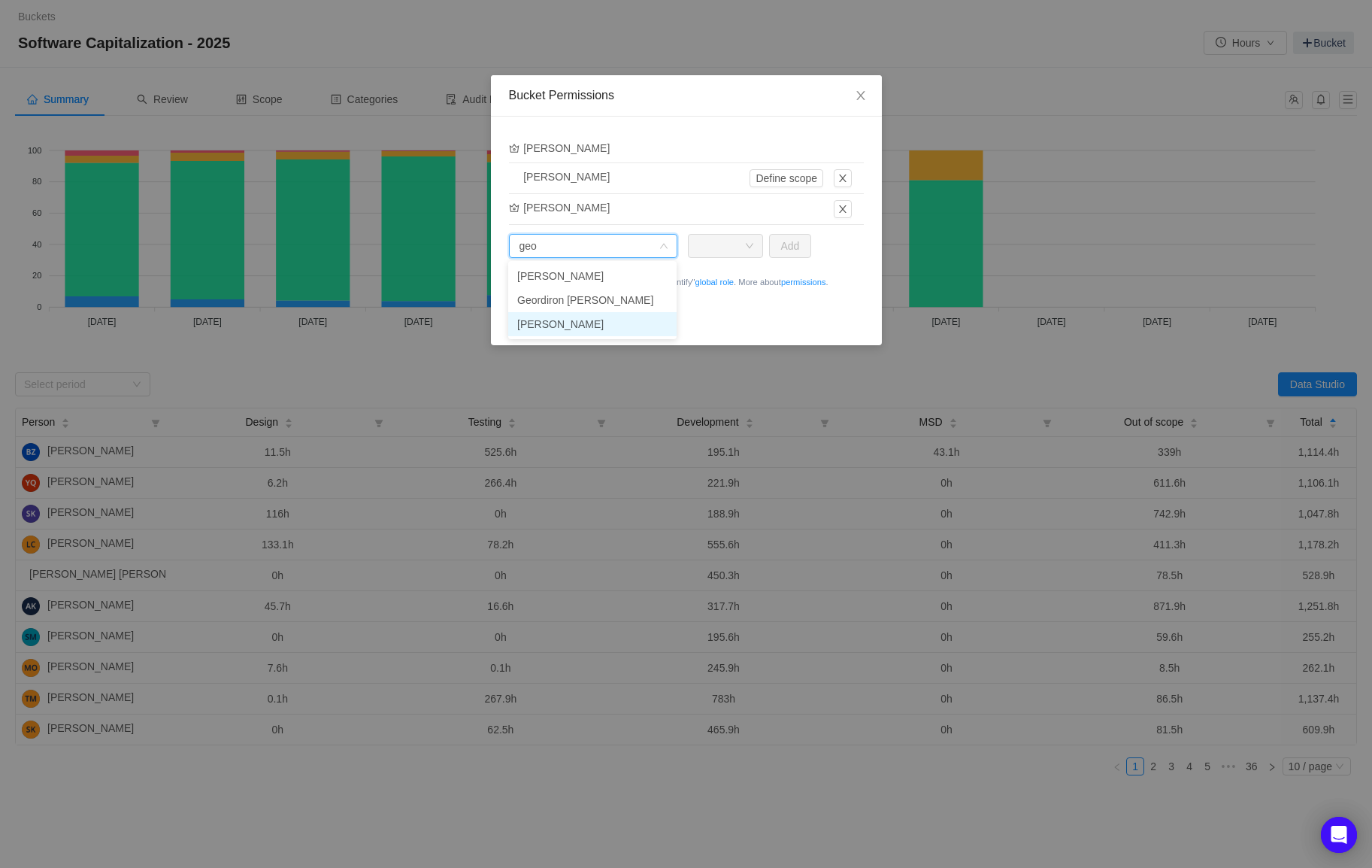
click at [586, 317] on li "Geoffry Choi" at bounding box center [593, 324] width 168 height 24
click at [729, 240] on div "Role" at bounding box center [721, 246] width 47 height 23
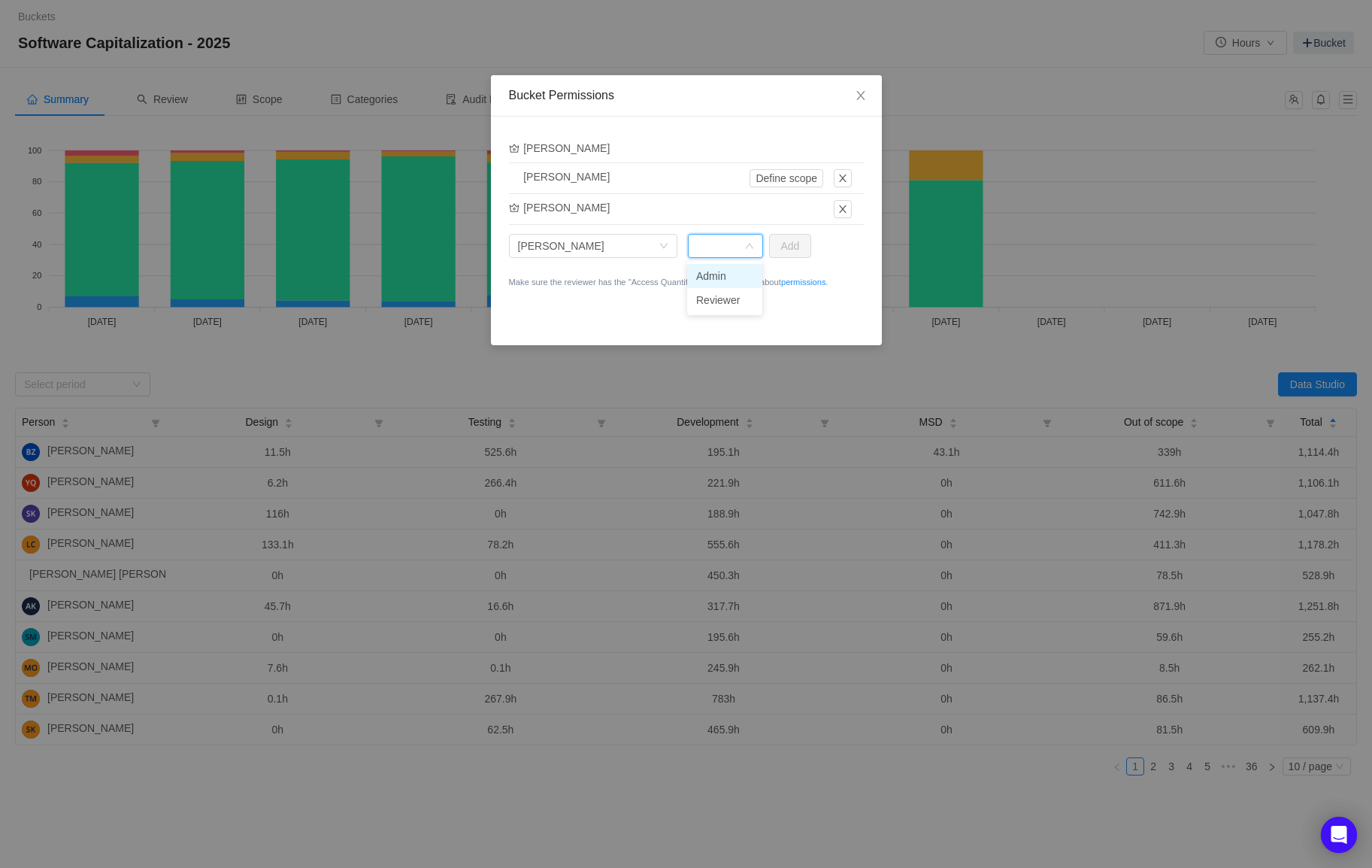
click at [716, 279] on li "Admin" at bounding box center [725, 275] width 75 height 24
click at [792, 247] on button "Add" at bounding box center [790, 245] width 43 height 24
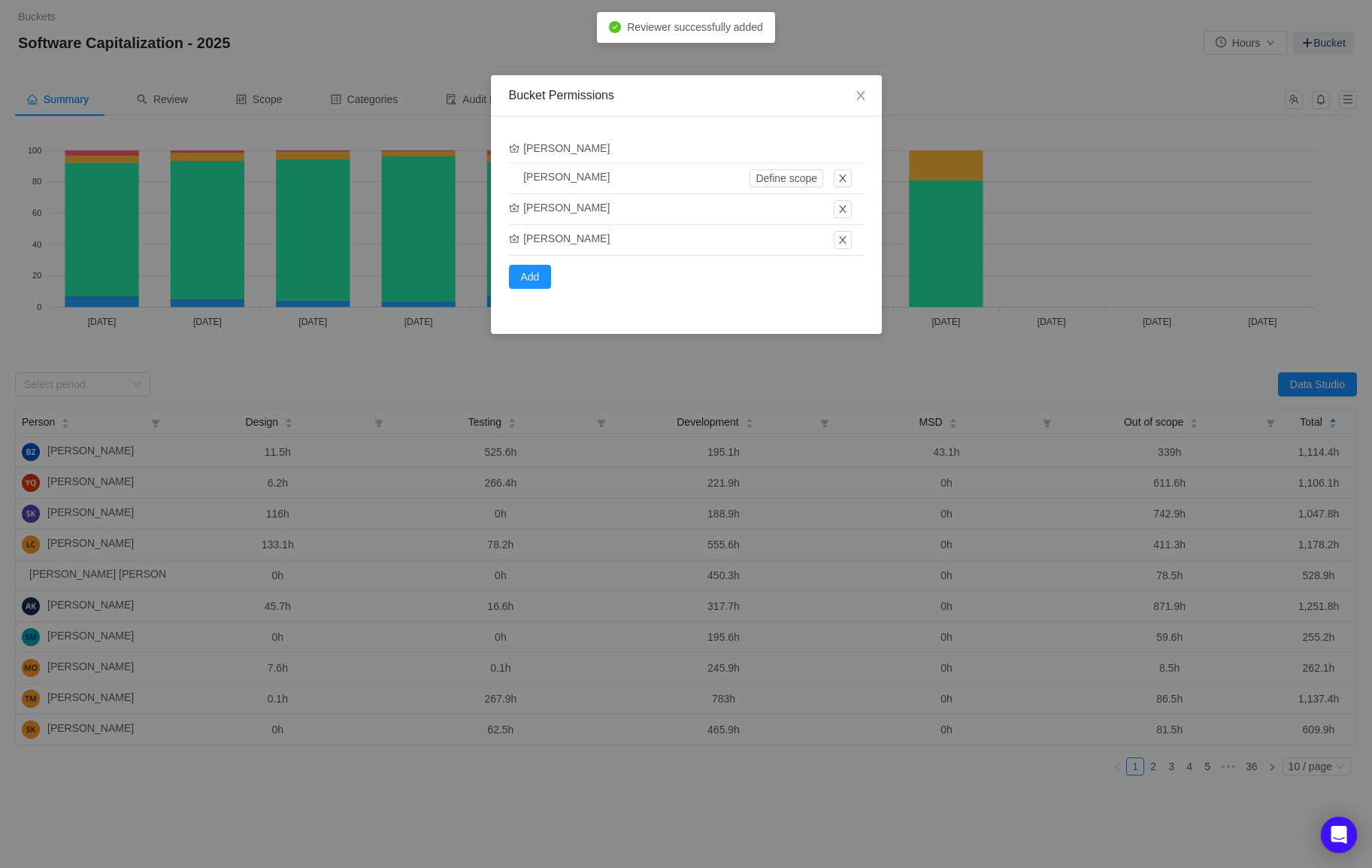
click at [520, 289] on div "Add" at bounding box center [686, 277] width 355 height 42
click at [523, 282] on button "Add" at bounding box center [530, 276] width 43 height 24
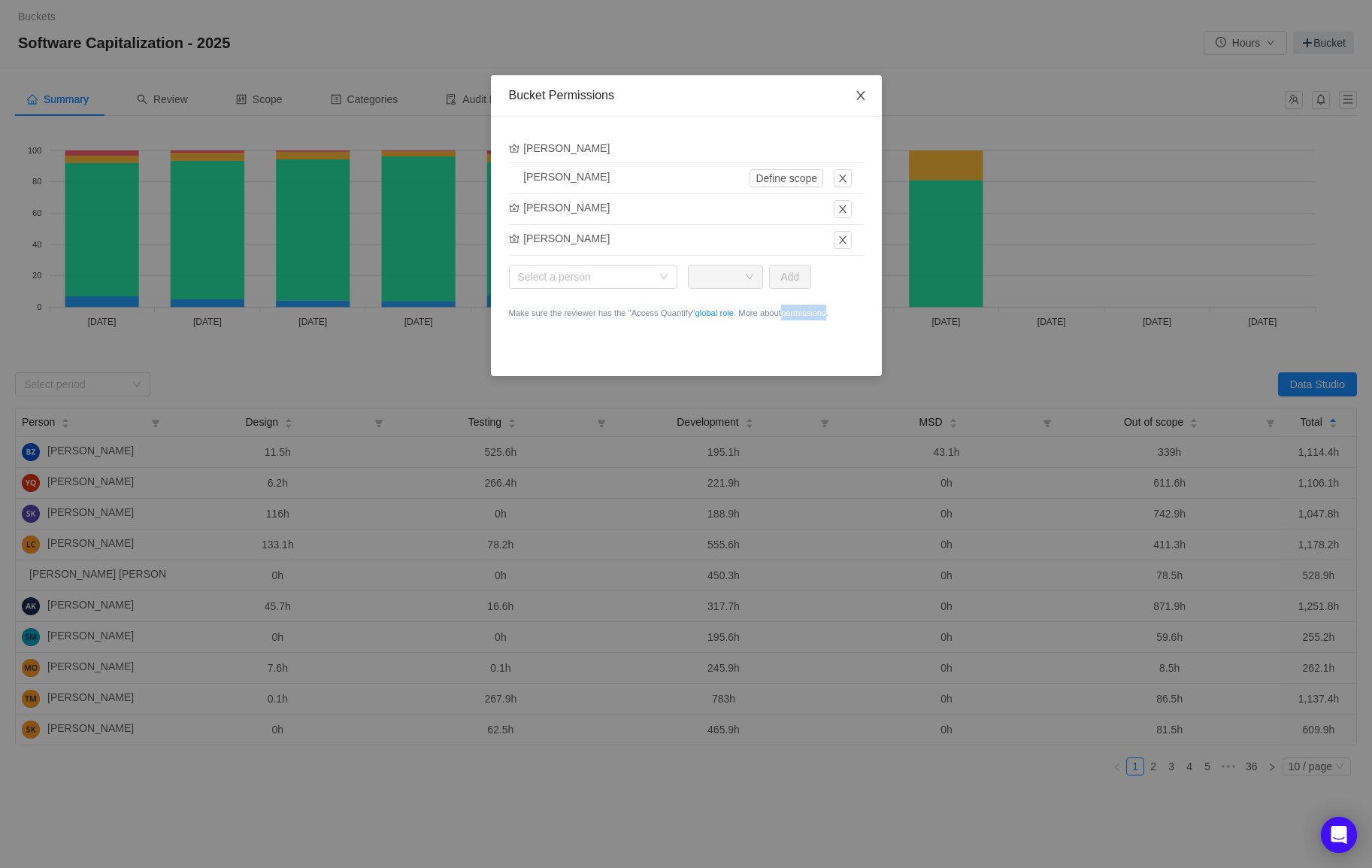
click at [867, 94] on span "Close" at bounding box center [861, 96] width 42 height 42
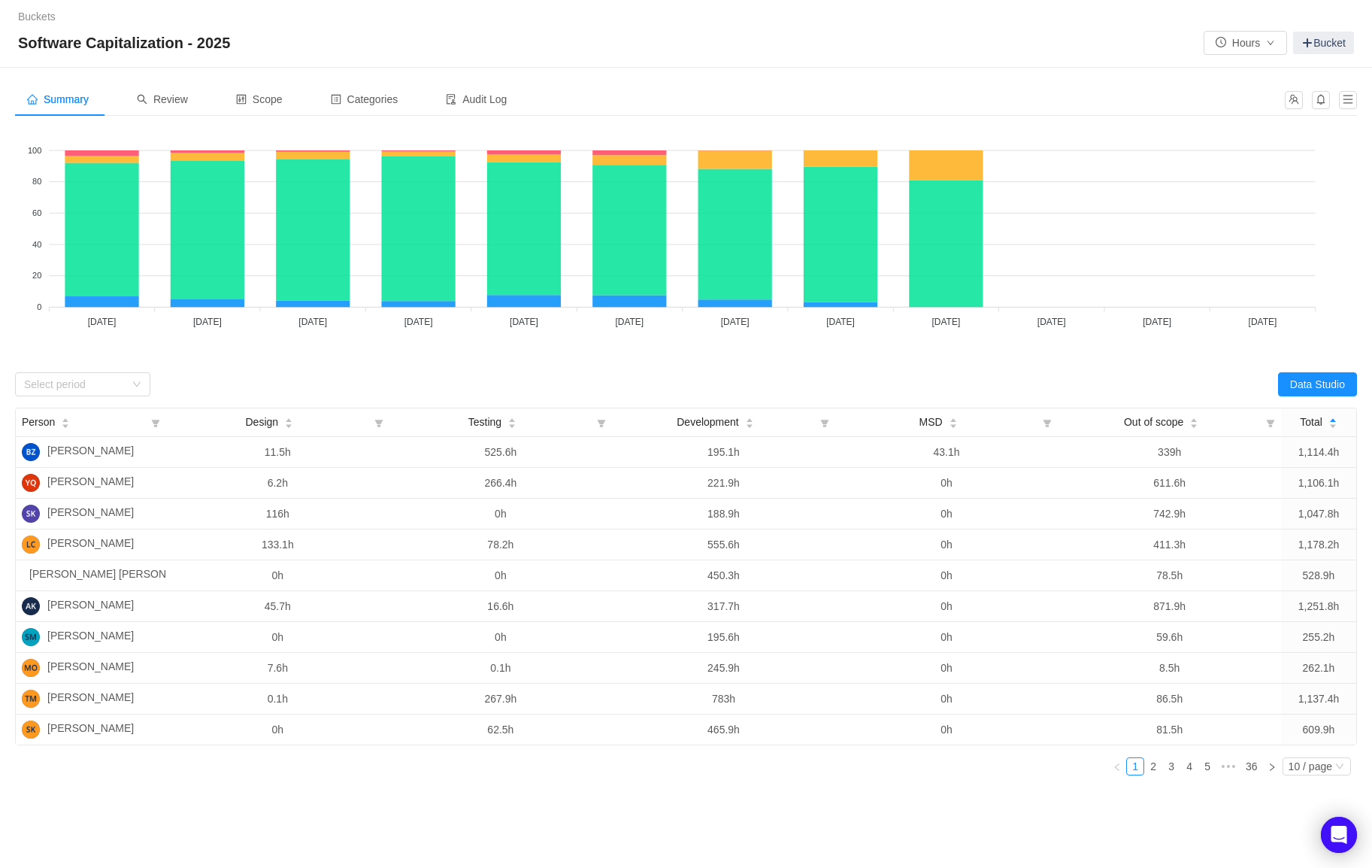
click at [402, 376] on div "Select period" at bounding box center [351, 384] width 672 height 24
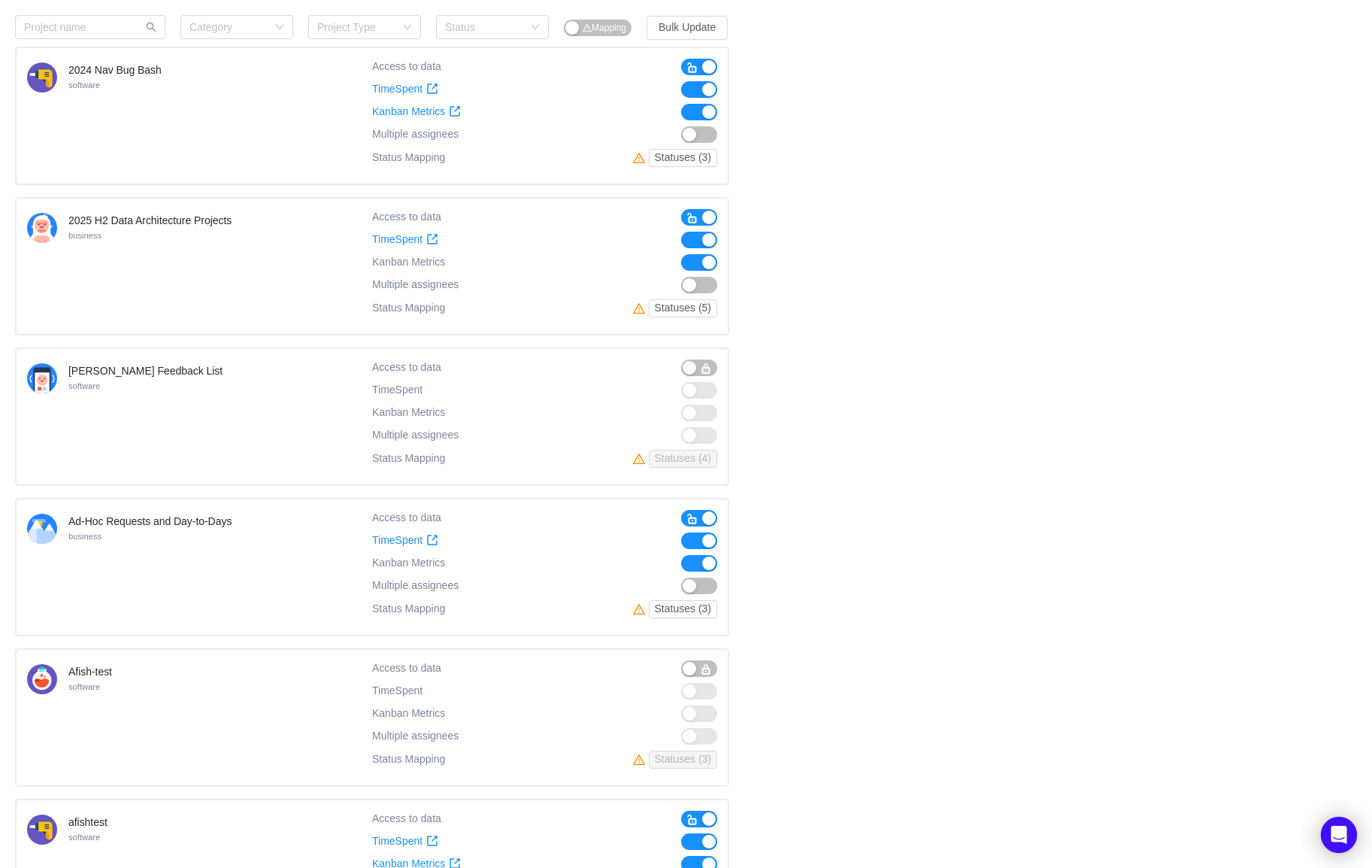
scroll to position [394, 0]
